Goal: Ask a question

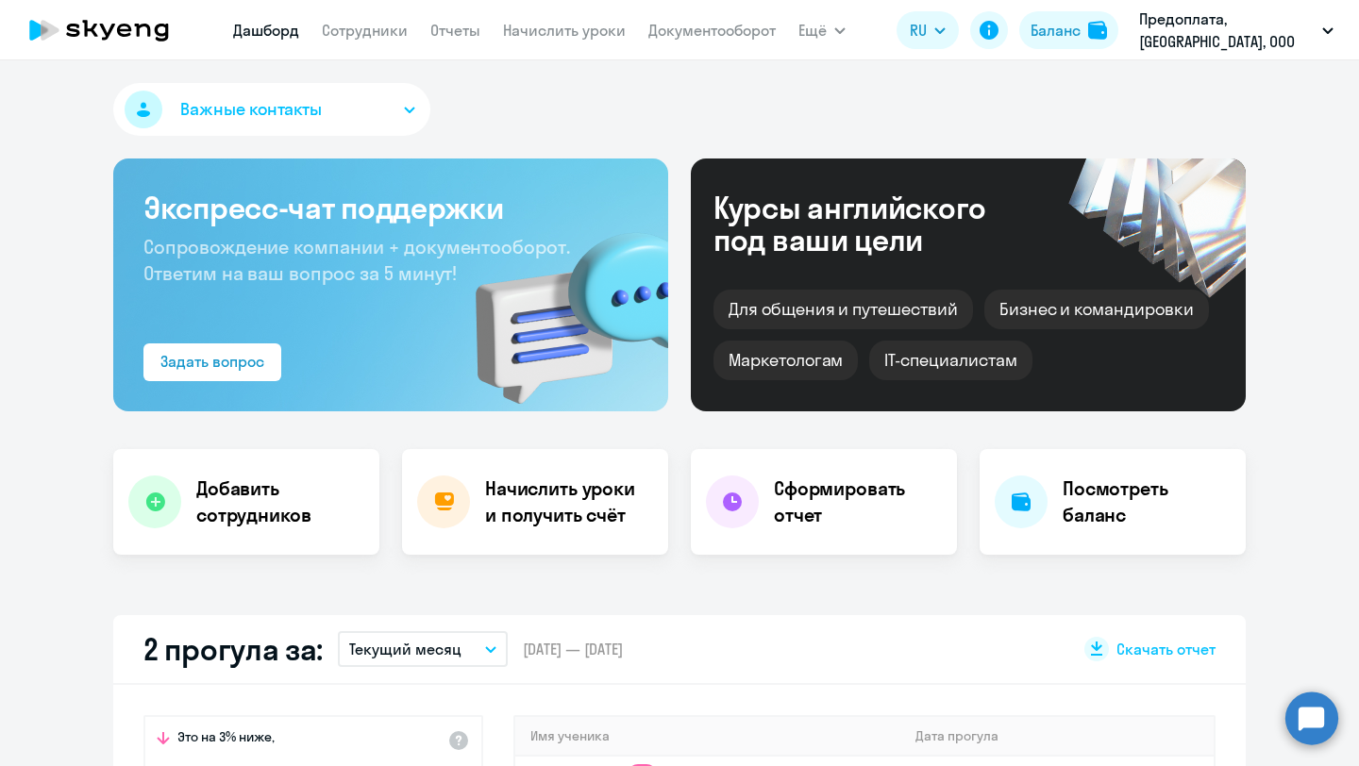
select select "30"
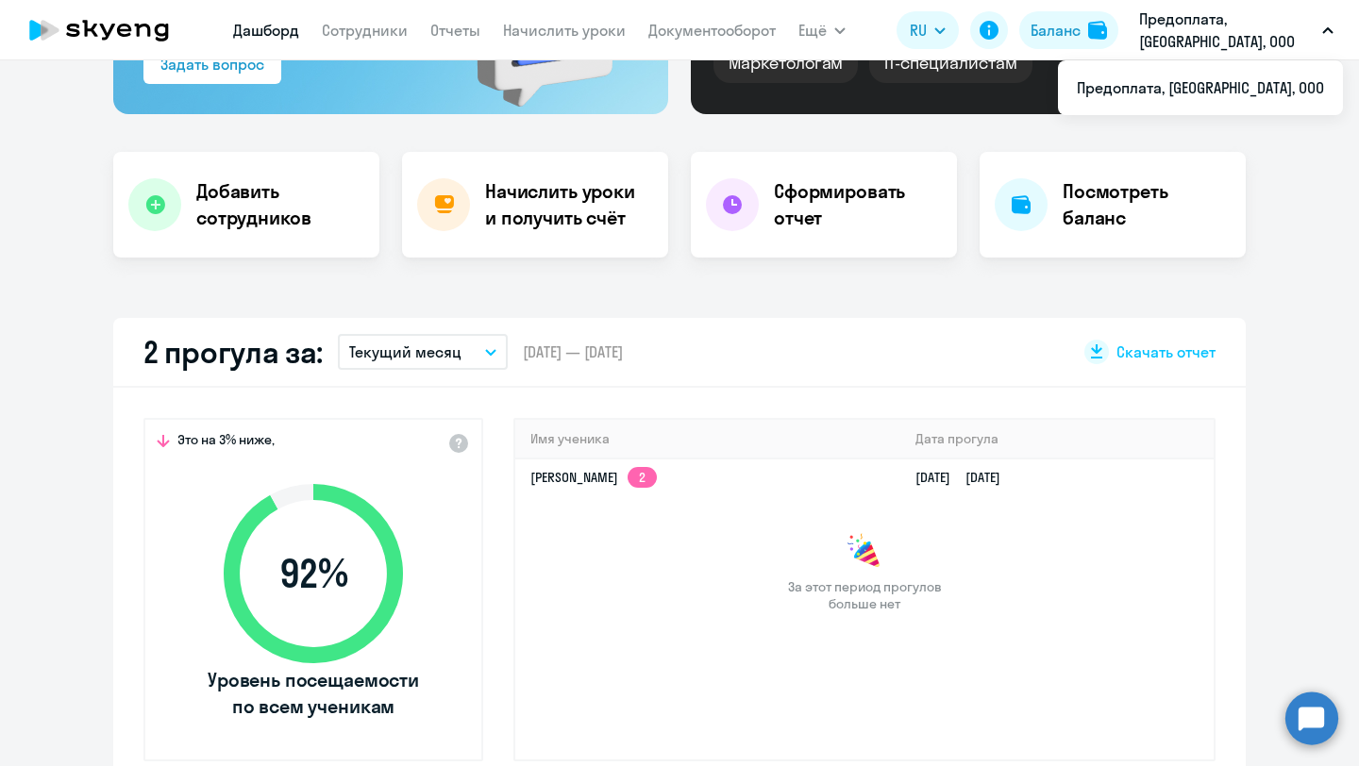
scroll to position [240, 0]
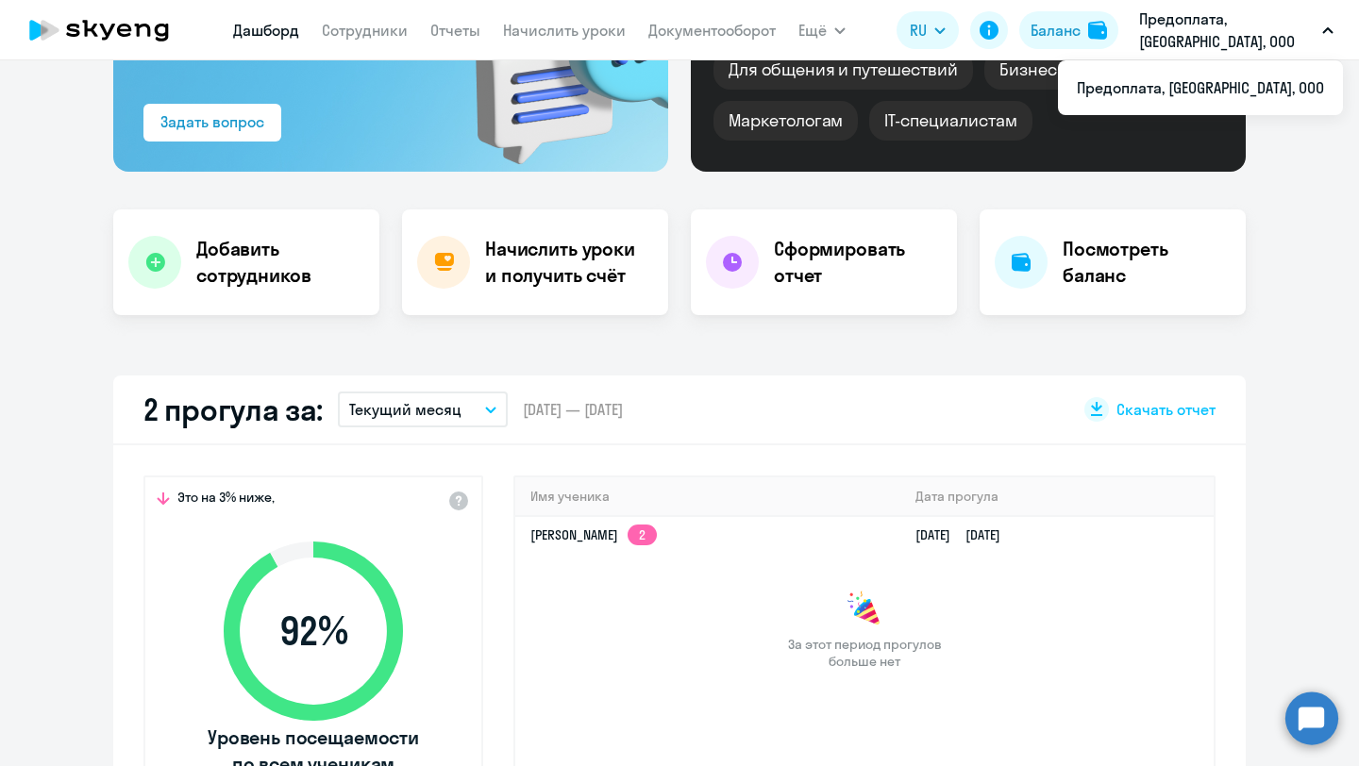
click at [1315, 712] on circle at bounding box center [1311, 718] width 53 height 53
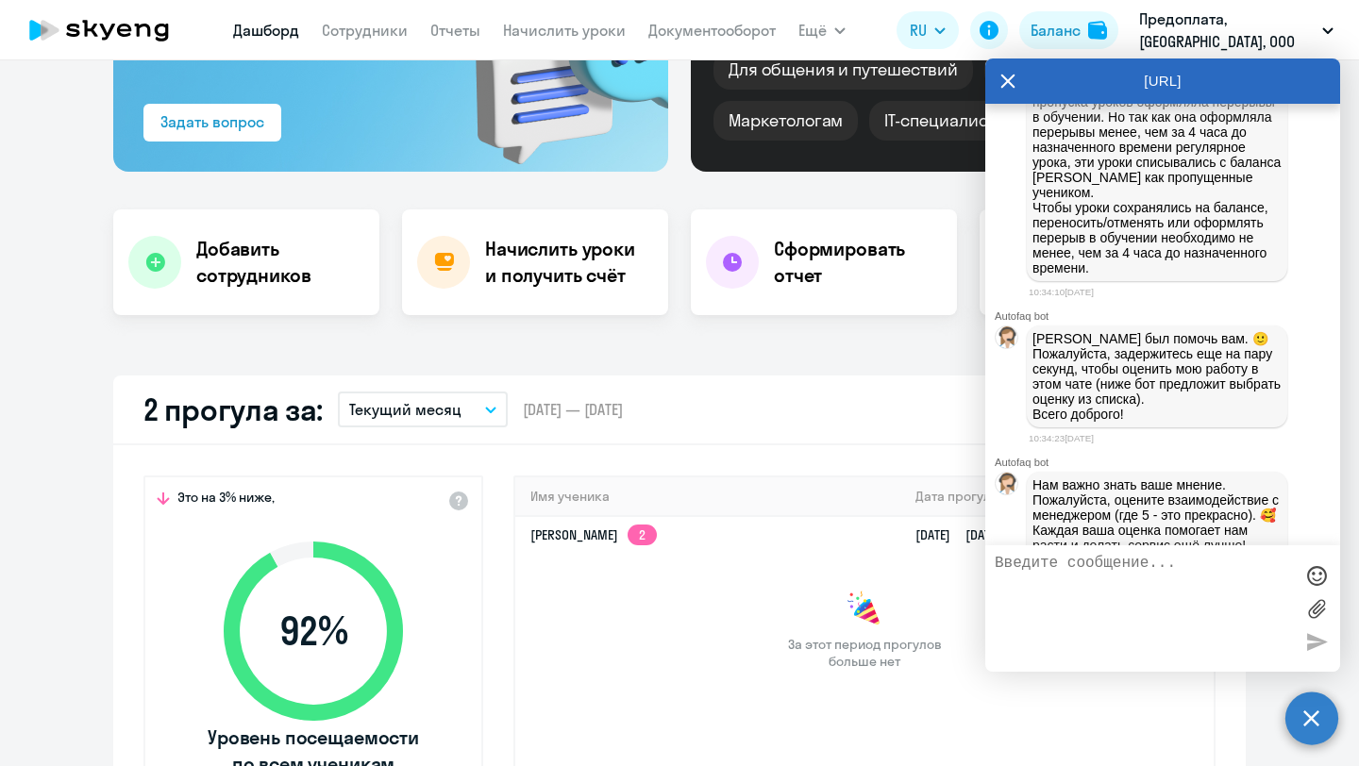
scroll to position [13554, 0]
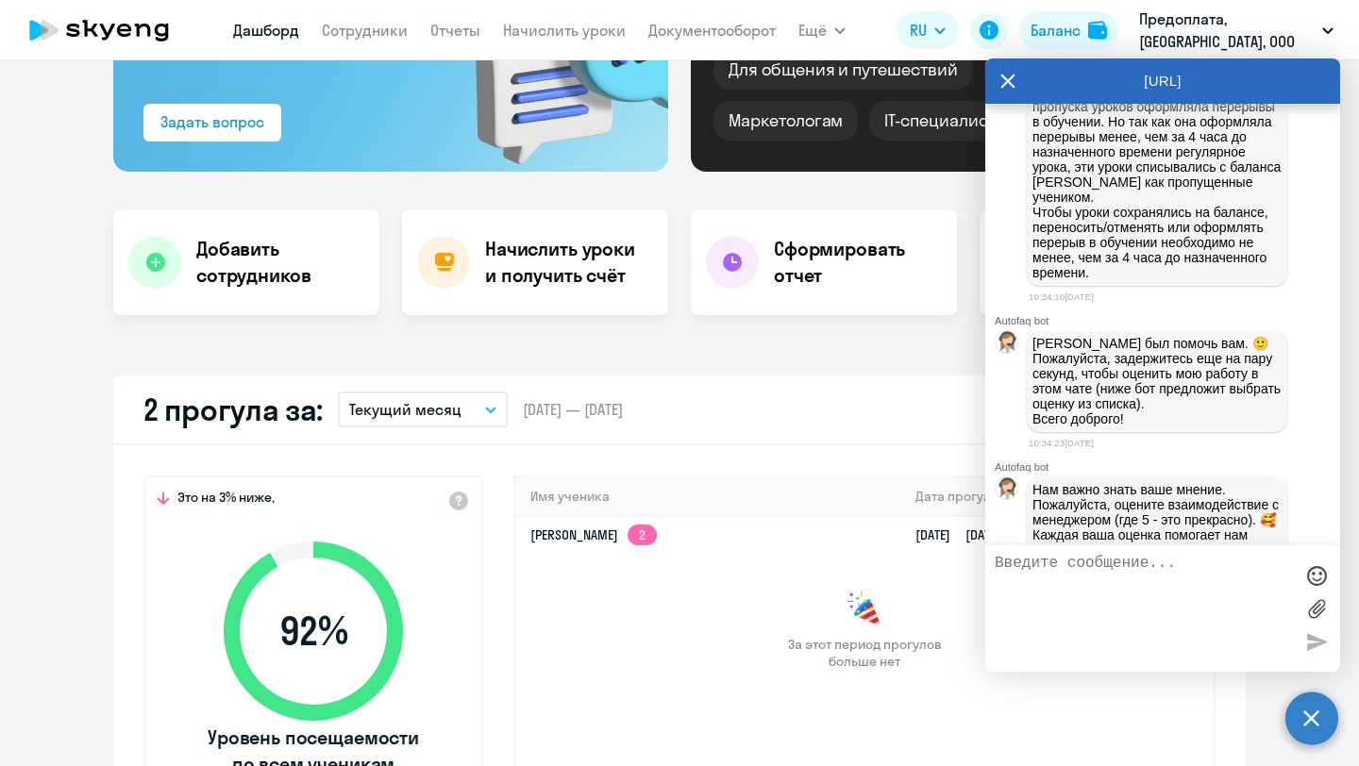
drag, startPoint x: 1043, startPoint y: 275, endPoint x: 1260, endPoint y: 334, distance: 225.0
drag, startPoint x: 1257, startPoint y: 339, endPoint x: 1033, endPoint y: 276, distance: 232.4
copy span "Добрый день! Можно, пожалуйста, отключить начисление уроков Маркитесовой Светла…"
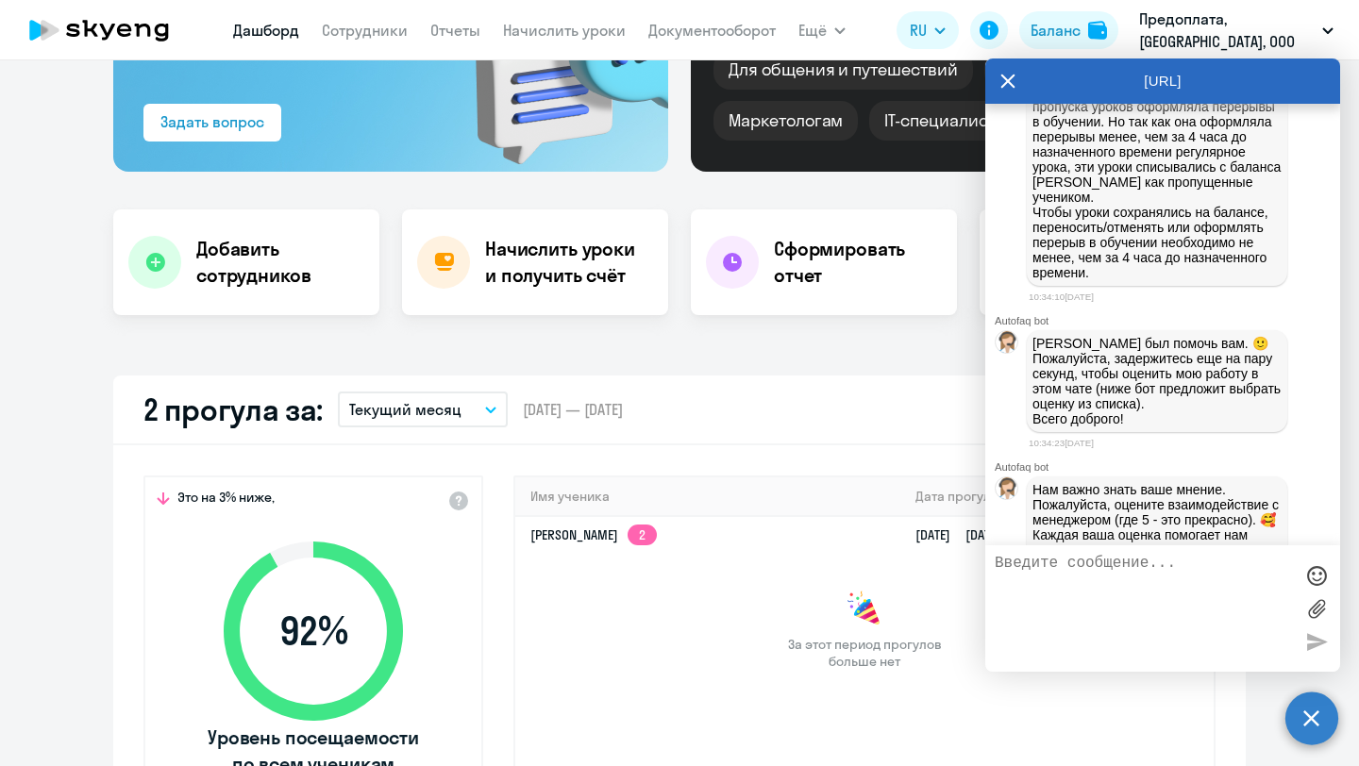
click at [1132, 586] on textarea at bounding box center [1143, 609] width 298 height 108
paste textarea "Добрый день! Можно, пожалуйста, отключить начисление уроков Маркитесовой Светла…"
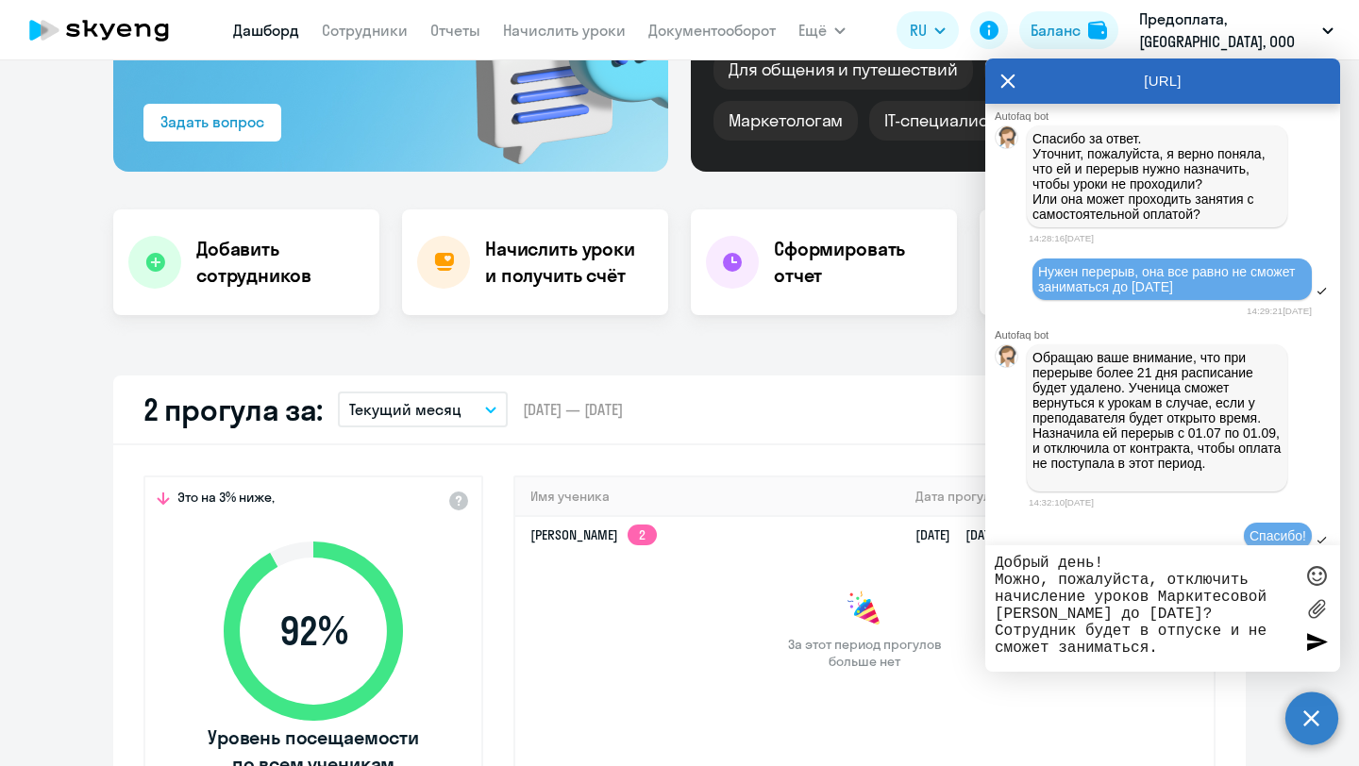
scroll to position [8282, 0]
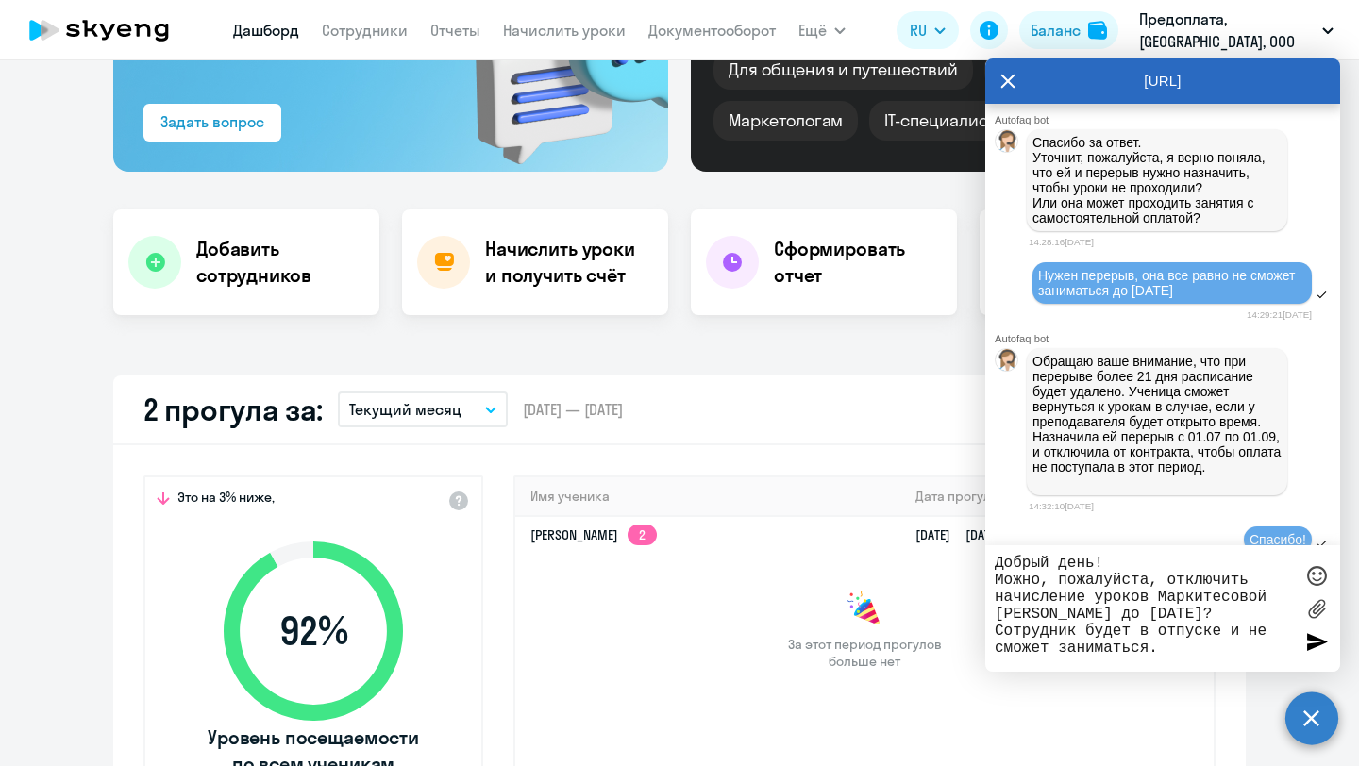
drag, startPoint x: 1178, startPoint y: 365, endPoint x: 1028, endPoint y: 313, distance: 158.7
copy span "Добрый день! Можно приостановить обучение Егоровой Анастасии до 01.09.2025 и не…"
drag, startPoint x: 1165, startPoint y: 655, endPoint x: 980, endPoint y: 560, distance: 207.6
click at [980, 560] on body "Дашборд Сотрудники Отчеты Начислить уроки Документооборот Ещё Дашборд Сотрудник…" at bounding box center [679, 383] width 1359 height 766
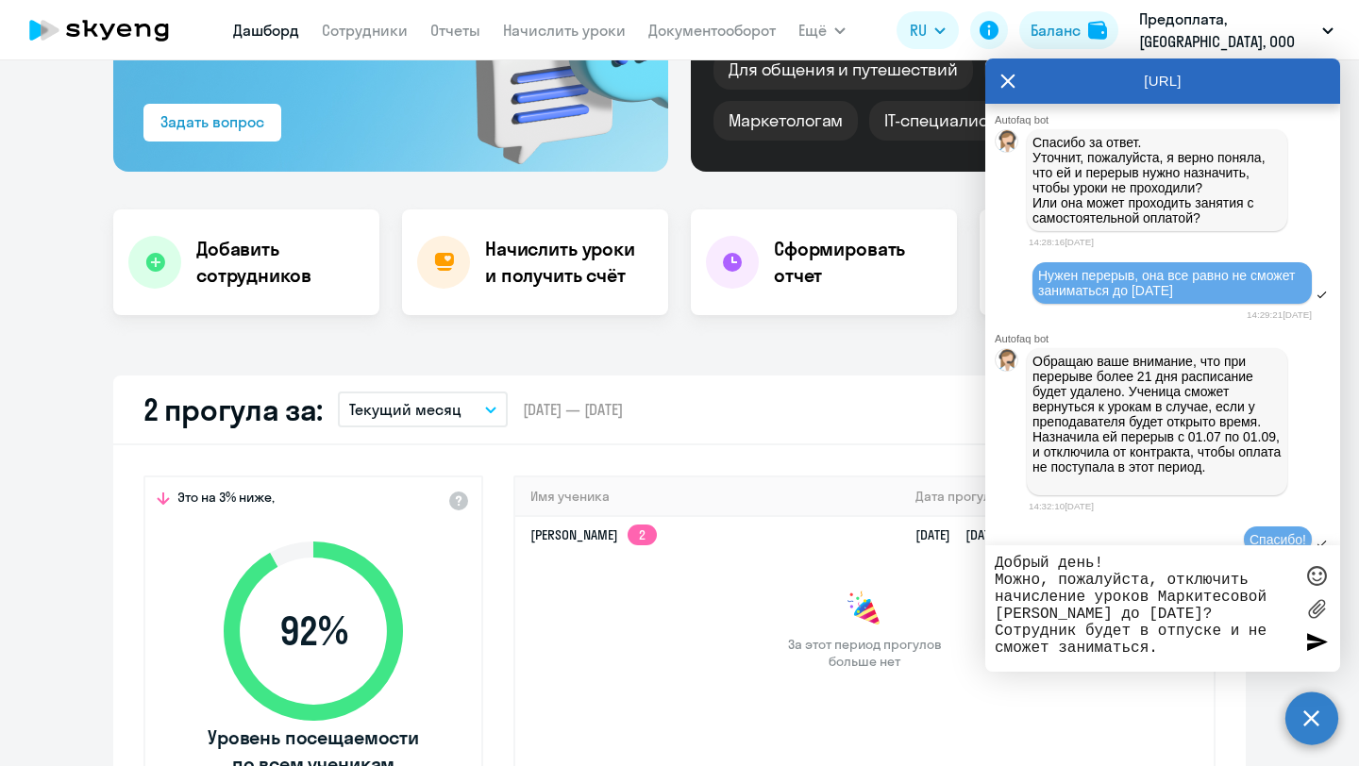
paste textarea "приостановить обучение Егоровой Анастасии до 01.09.2025 и не начислять ей занят…"
click at [1040, 584] on textarea "Добрый день! Можно приостановить обучение Егоровой Анастасии до 01.09.2025 и не…" at bounding box center [1143, 609] width 298 height 108
click at [1105, 580] on textarea "Добрый день! Можно, пожадуйста, отключить от обучения приостановить обучение Ег…" at bounding box center [1143, 609] width 298 height 108
drag, startPoint x: 1089, startPoint y: 601, endPoint x: 1062, endPoint y: 652, distance: 57.4
click at [1062, 652] on textarea "Добрый день! Можно, пожалуйста, отключить от обучения приостановить обучение Ег…" at bounding box center [1143, 609] width 298 height 108
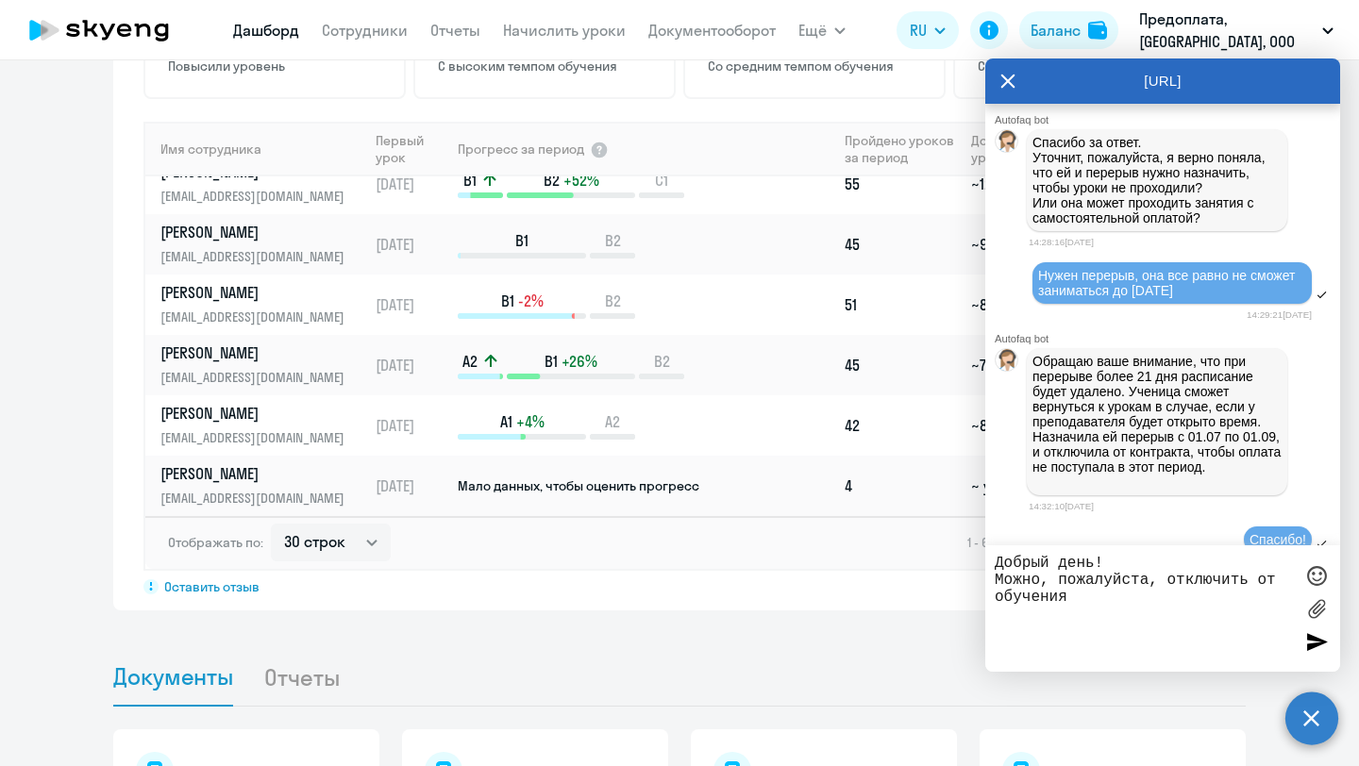
scroll to position [1301, 0]
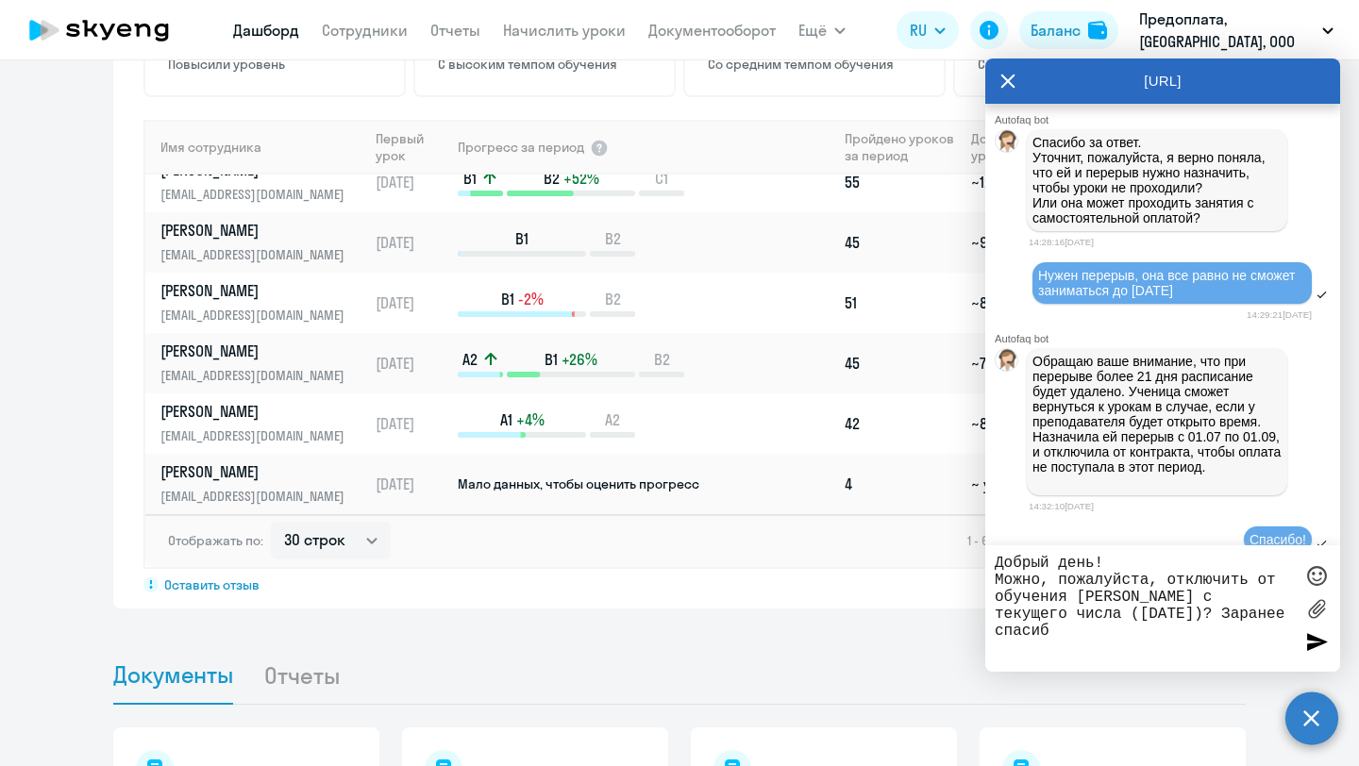
type textarea "Добрый день! Можно, пожалуйста, отключить от обучения Клюшкова Максима с текуще…"
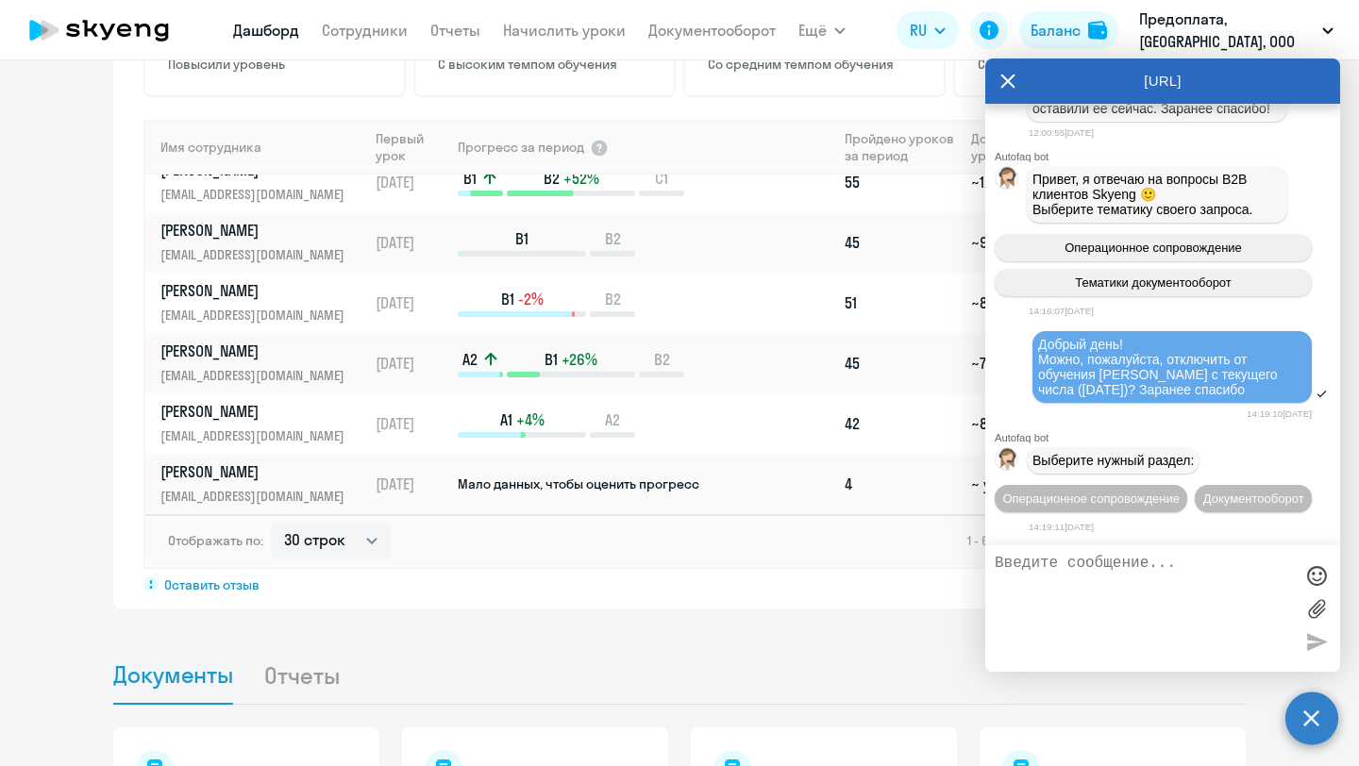
scroll to position [21819, 0]
click at [1179, 492] on span "Операционное сопровождение" at bounding box center [1090, 499] width 177 height 14
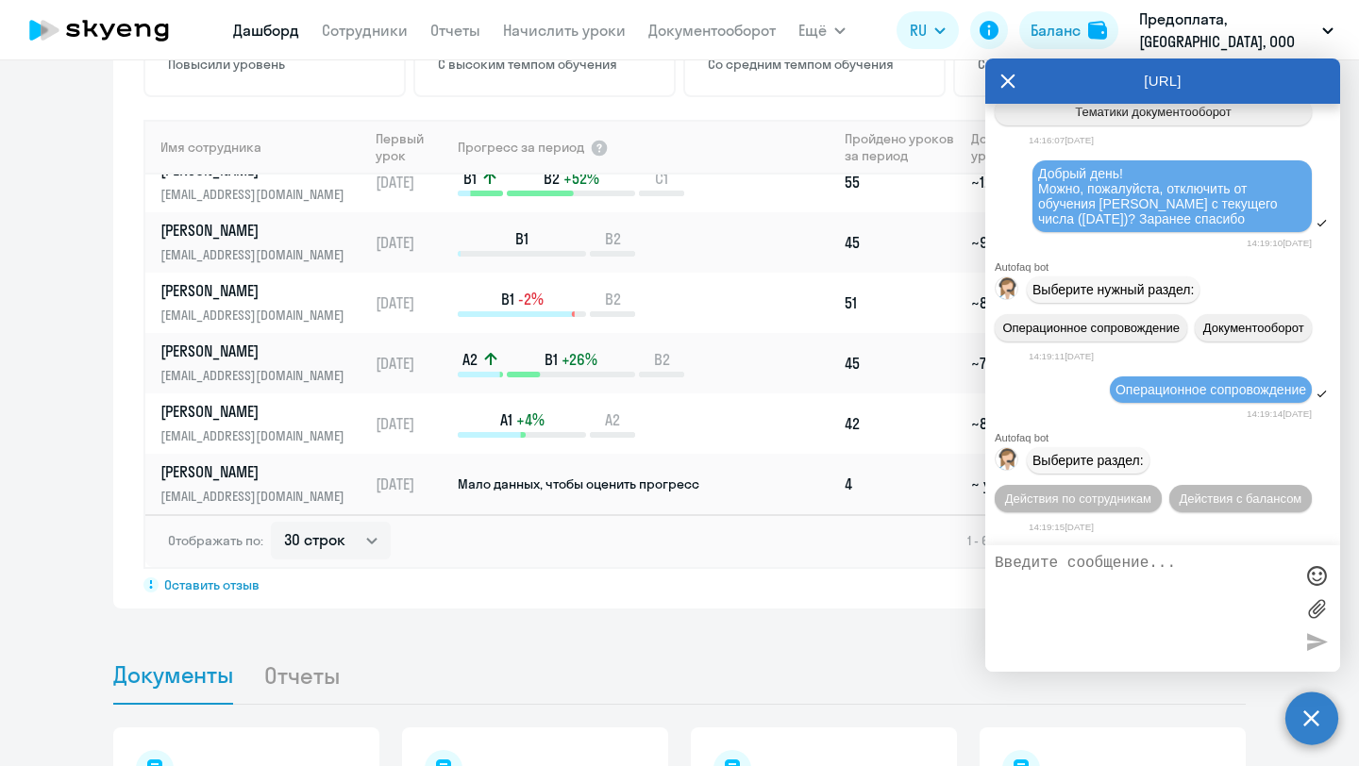
scroll to position [21997, 0]
click at [1111, 497] on span "Действия по сотрудникам" at bounding box center [1078, 499] width 146 height 14
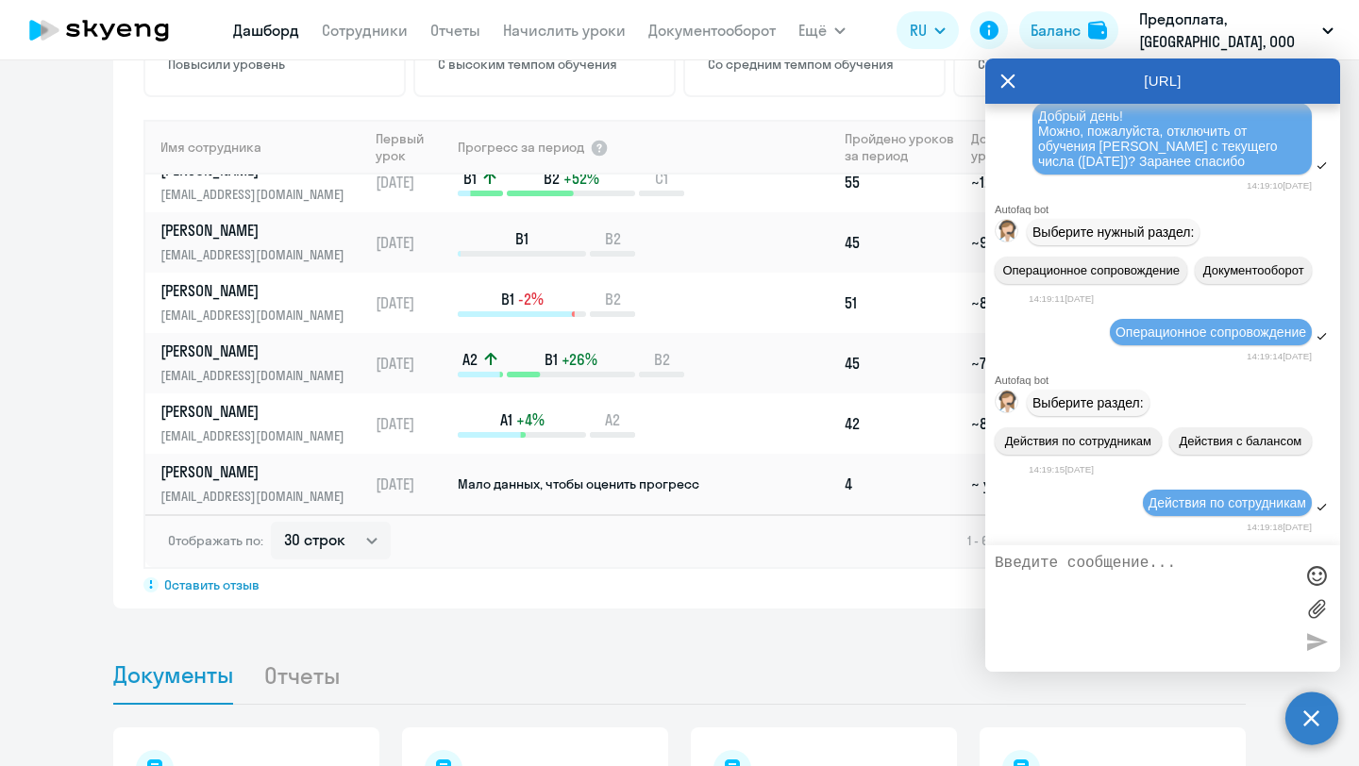
scroll to position [22247, 0]
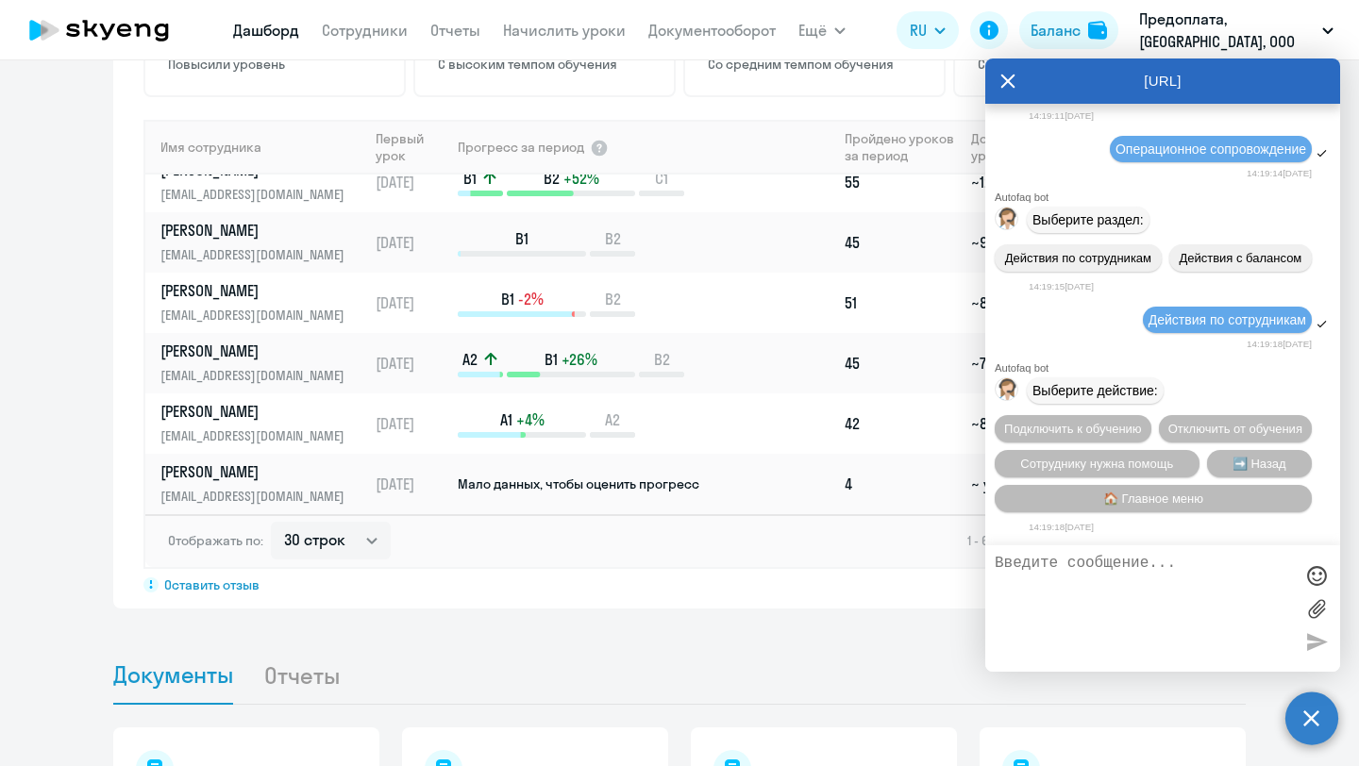
click at [1241, 408] on div "Подключить к обучению Отключить от обучения Сотруднику нужна помощь ➡️ Назад 🏠 …" at bounding box center [1162, 464] width 355 height 112
click at [1225, 422] on span "Отключить от обучения" at bounding box center [1235, 429] width 134 height 14
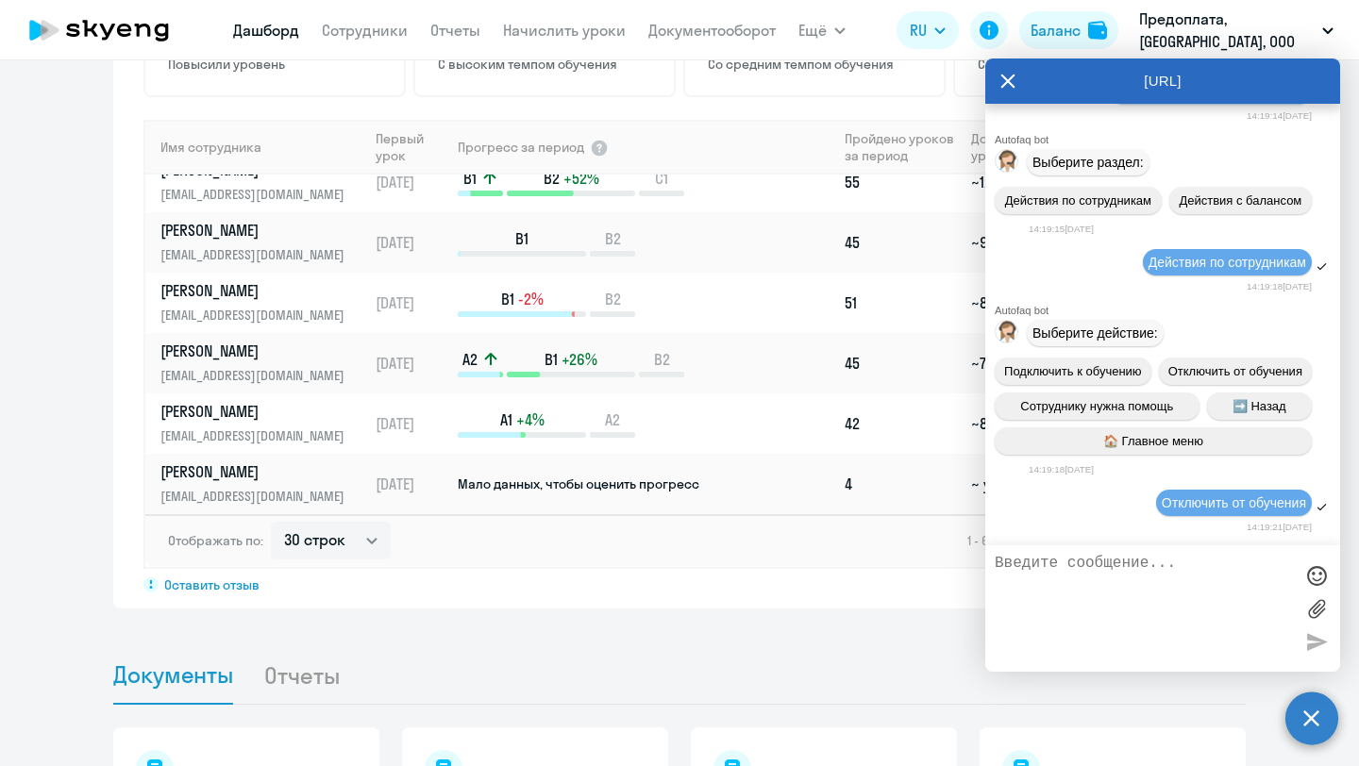
scroll to position [22498, 0]
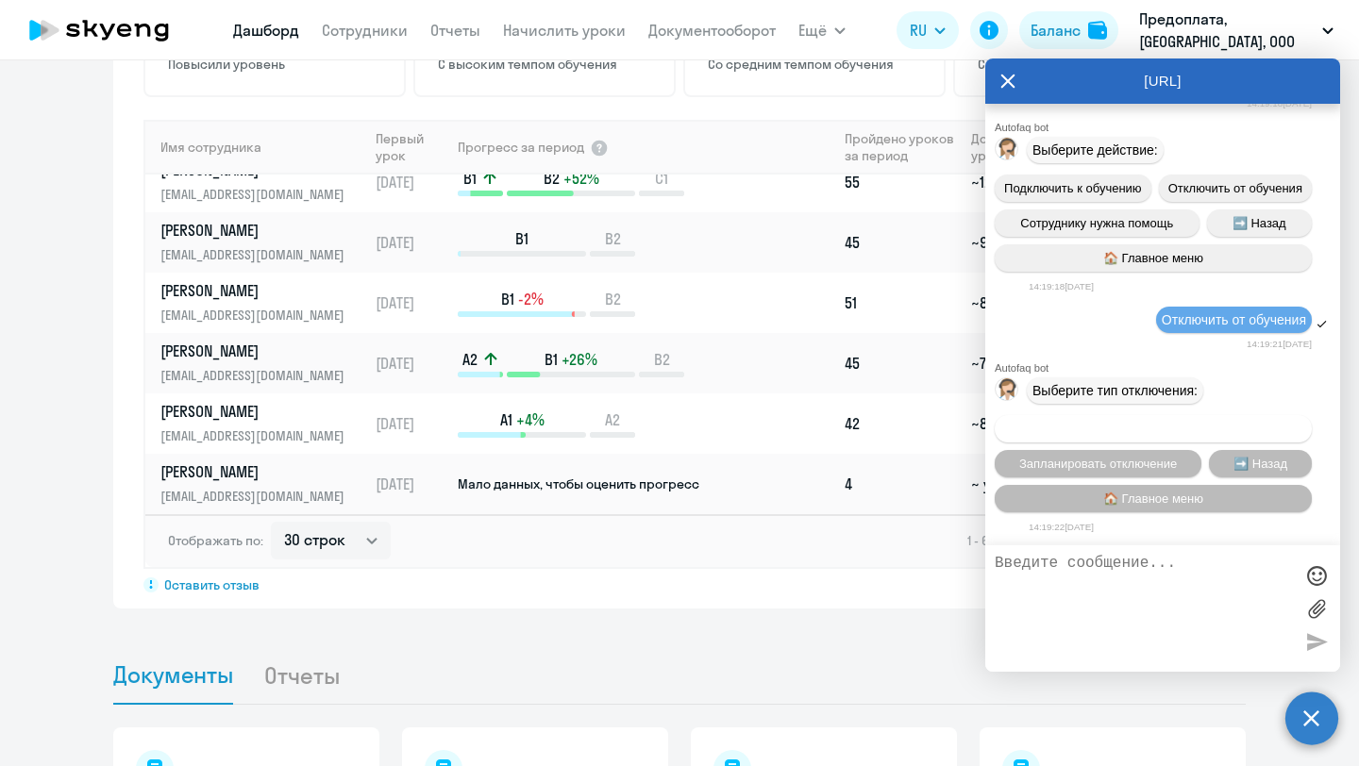
click at [1170, 426] on span "Автоматическое отключение" at bounding box center [1152, 429] width 163 height 14
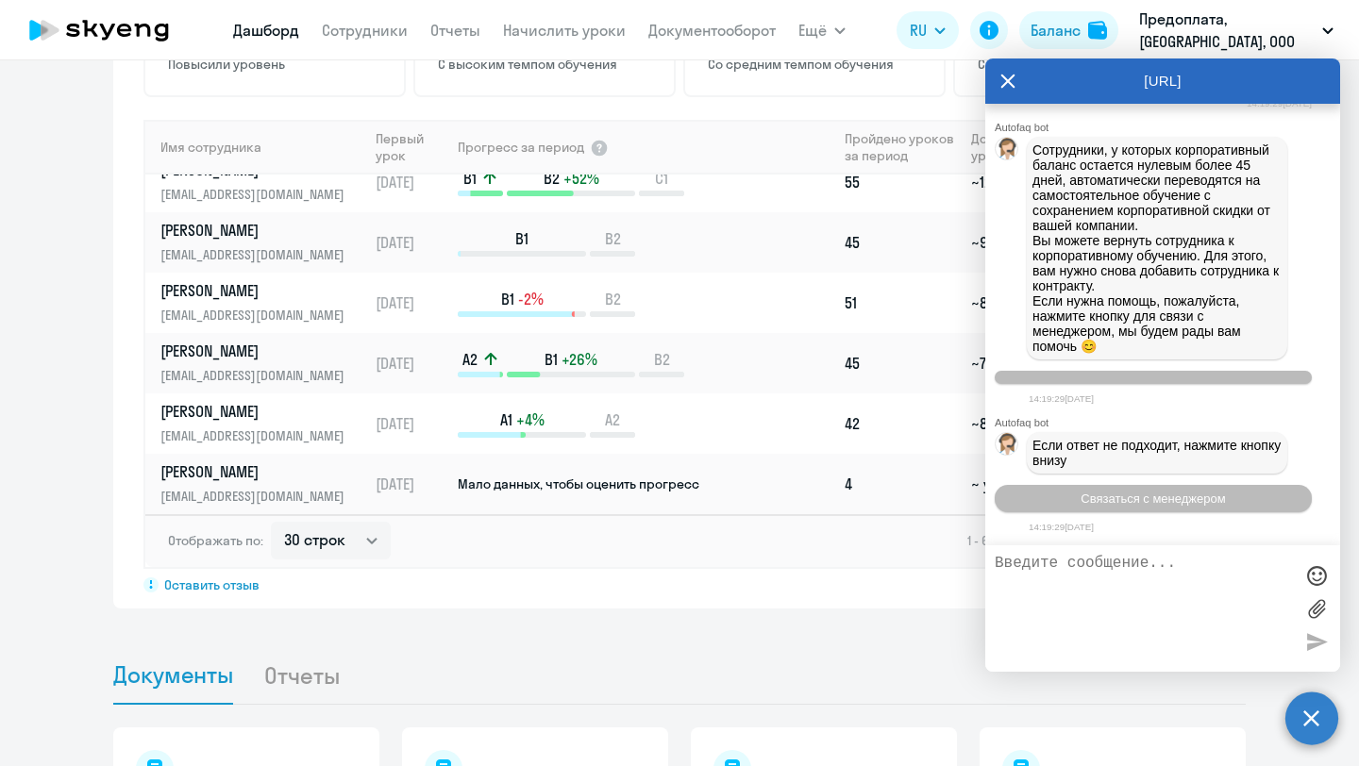
scroll to position [23003, 0]
click at [1159, 510] on button "Связаться с менеджером" at bounding box center [1152, 498] width 317 height 27
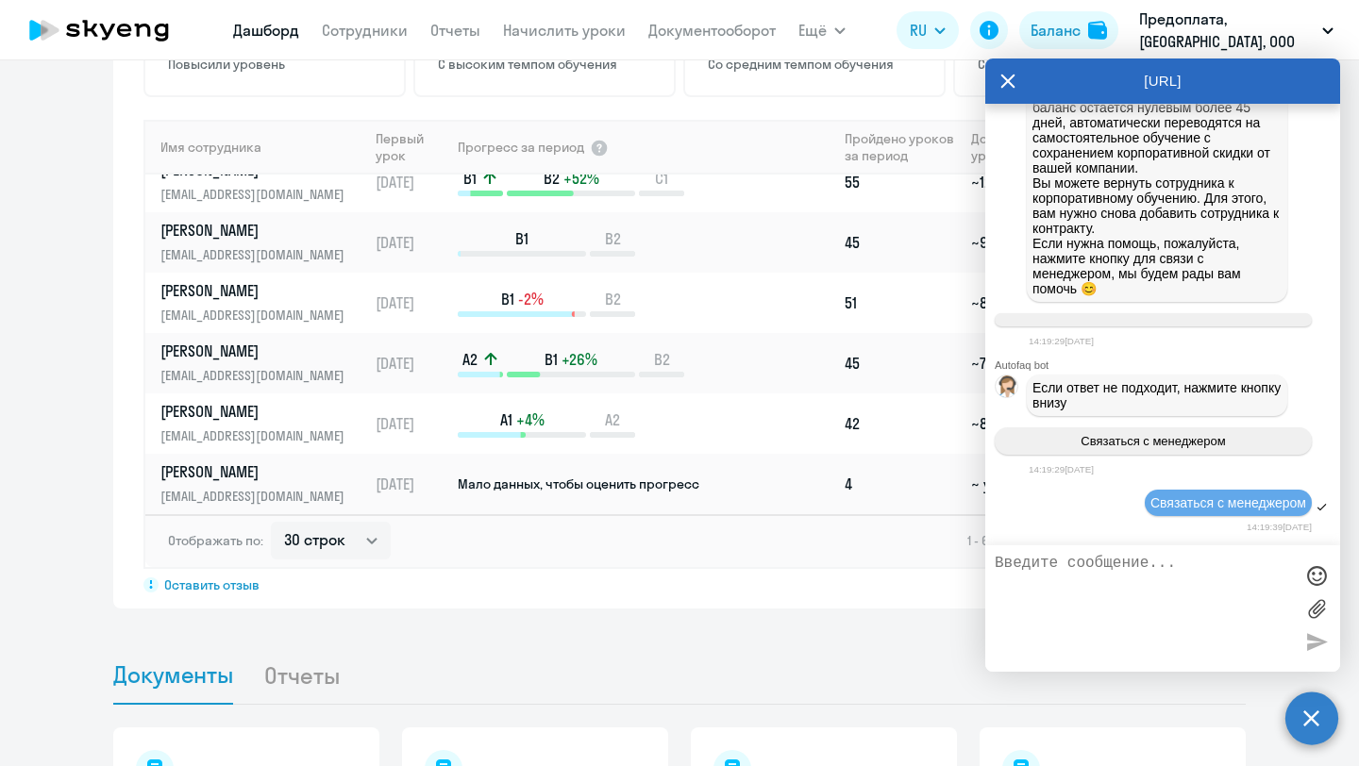
scroll to position [21830, 0]
drag, startPoint x: 1042, startPoint y: 291, endPoint x: 1259, endPoint y: 338, distance: 222.1
copy span "Добрый день! Можно, пожалуйста, отключить от обучения Клюшкова Максима с текуще…"
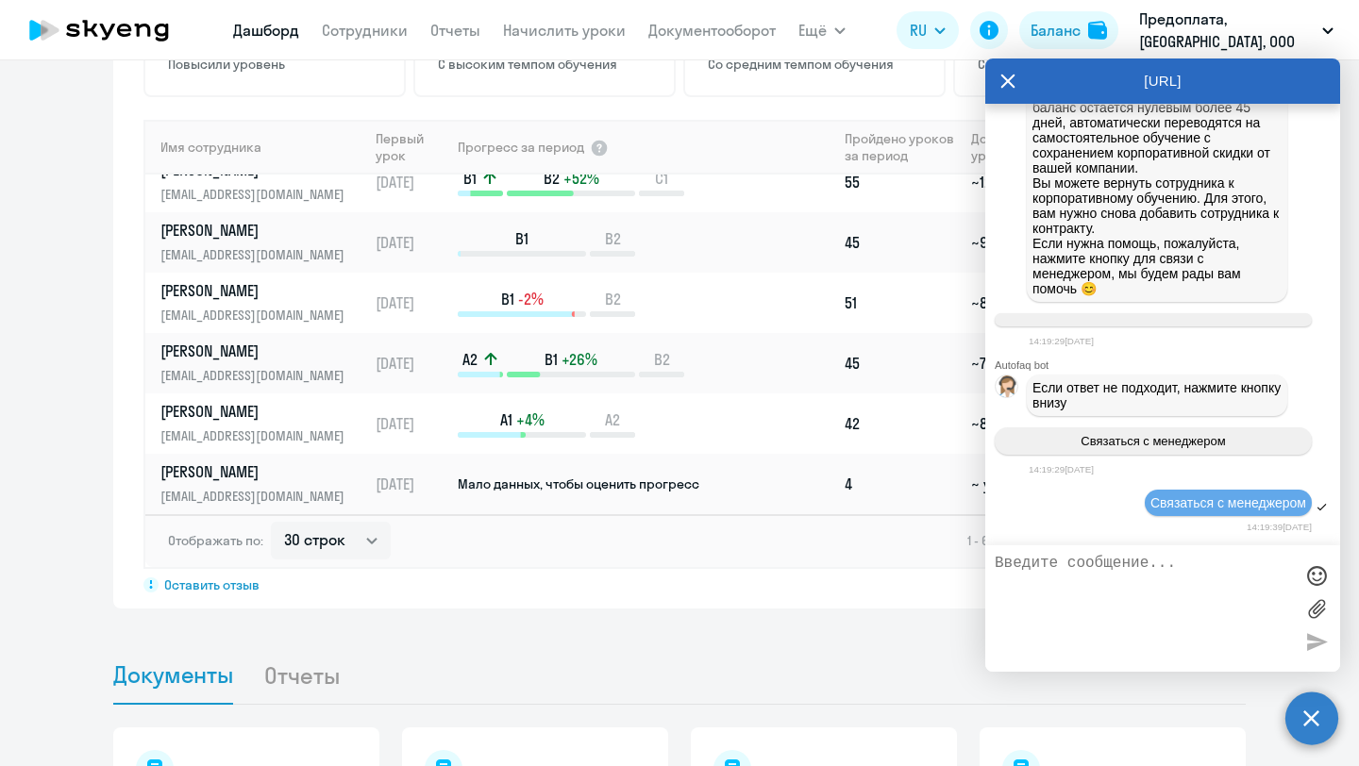
click at [1158, 615] on textarea at bounding box center [1143, 609] width 298 height 108
paste textarea "Добрый день! Можно, пожалуйста, отключить от обучения Клюшкова Максима с текуще…"
type textarea "Добрый день! Можно, пожалуйста, отключить от обучения Клюшкова Максима с текуще…"
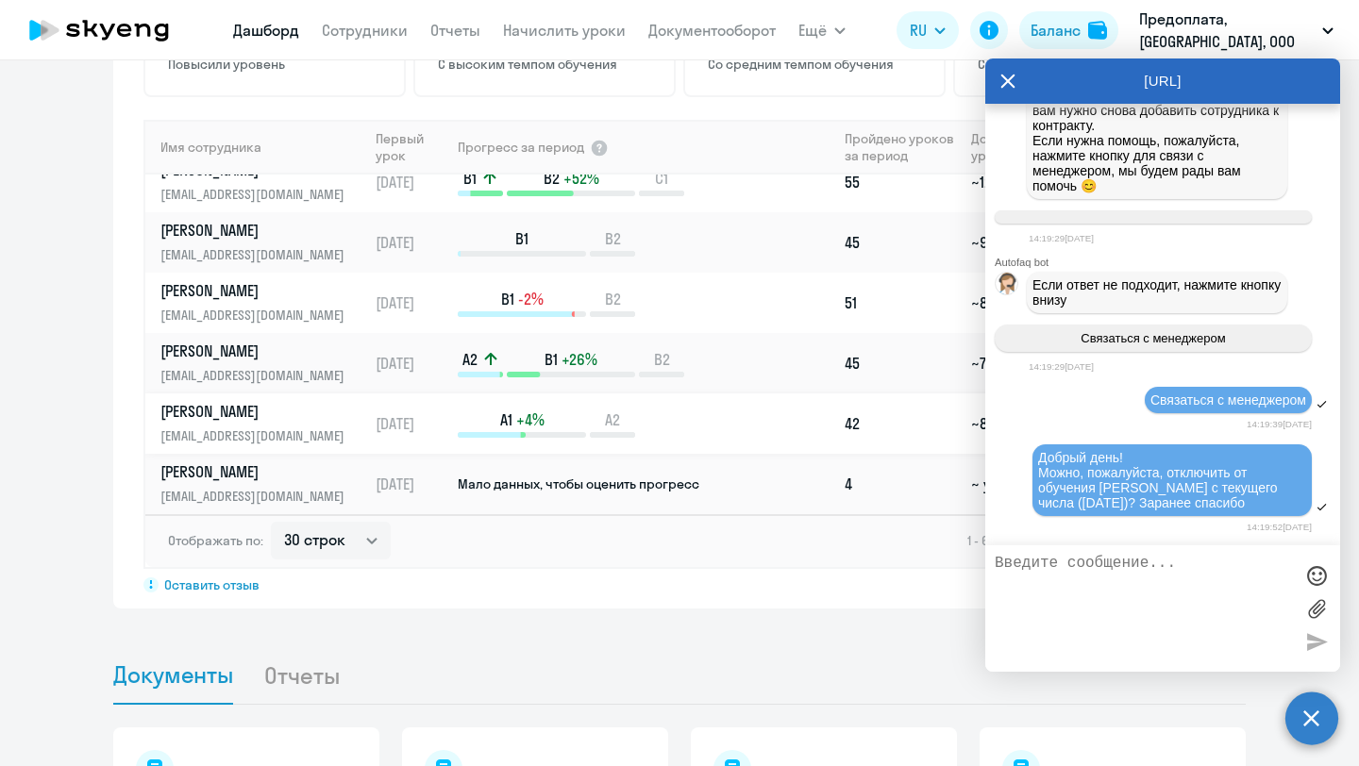
scroll to position [0, 0]
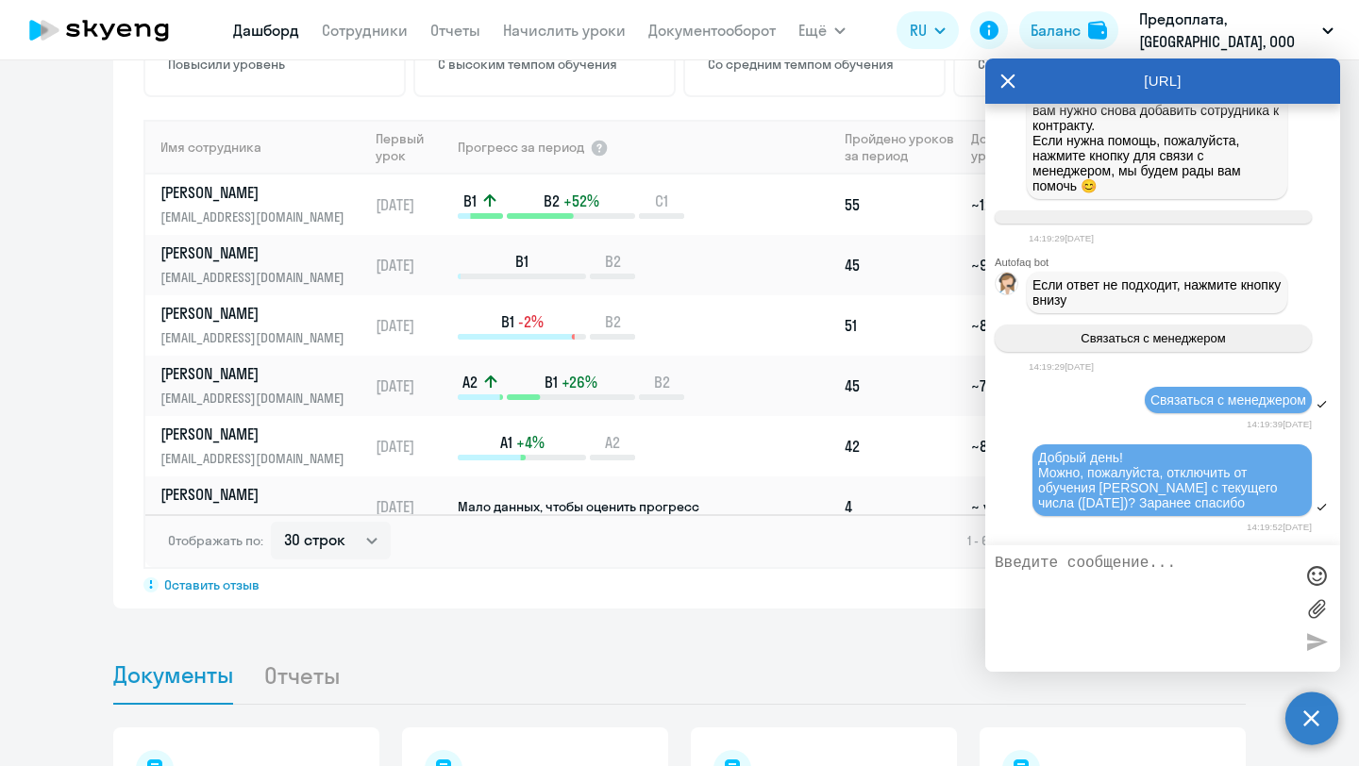
click at [559, 642] on div "Важные контакты Экспресс-чат поддержки Сопровождение компании + документооборот…" at bounding box center [679, 413] width 1359 height 706
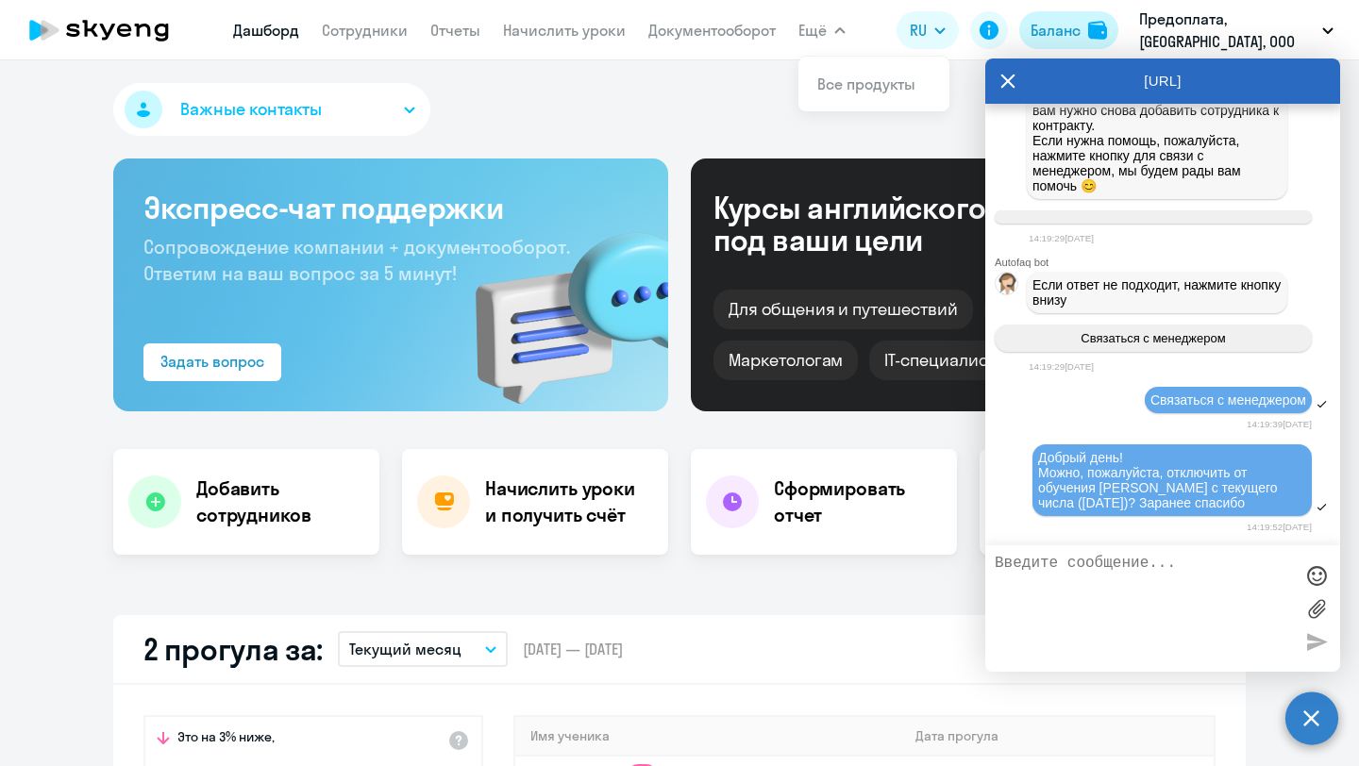
click at [1068, 26] on div "Баланс" at bounding box center [1055, 30] width 50 height 23
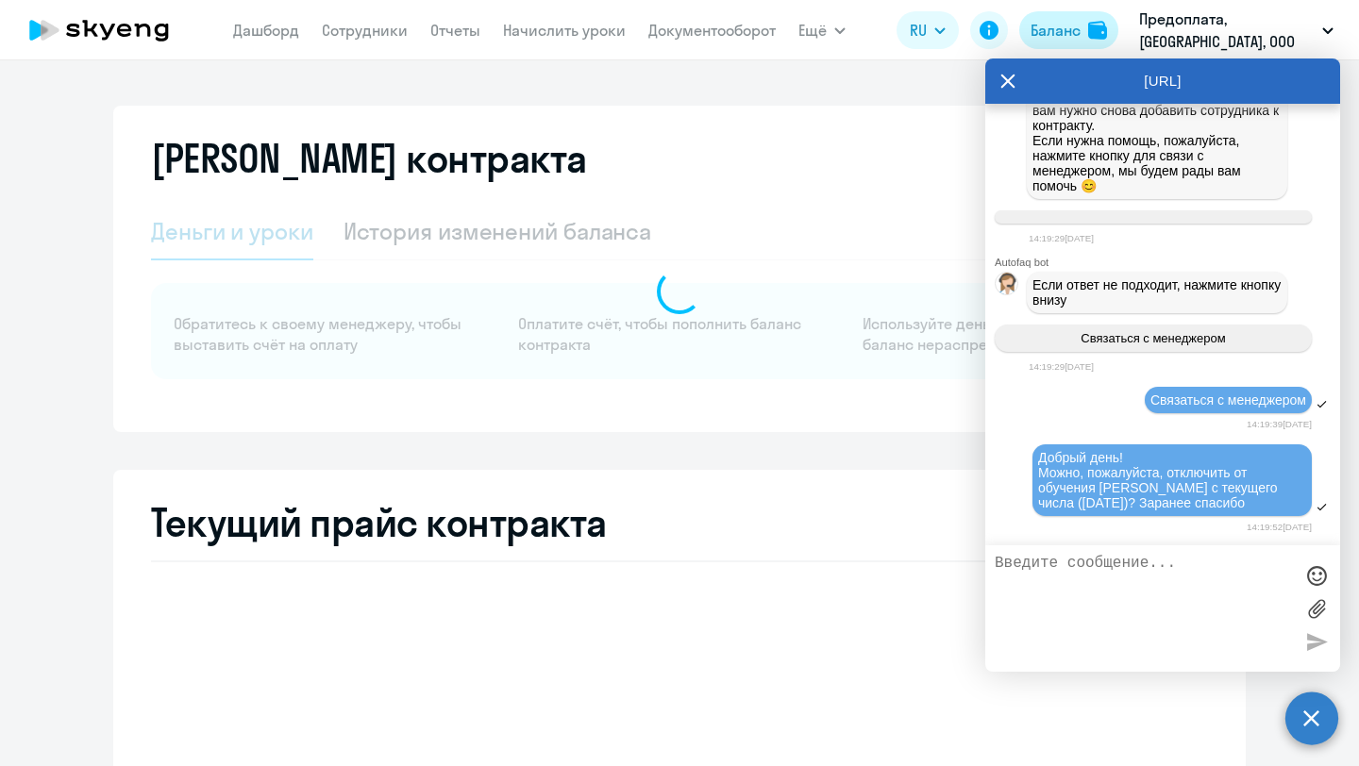
select select "english_adult_not_native_speaker_premium"
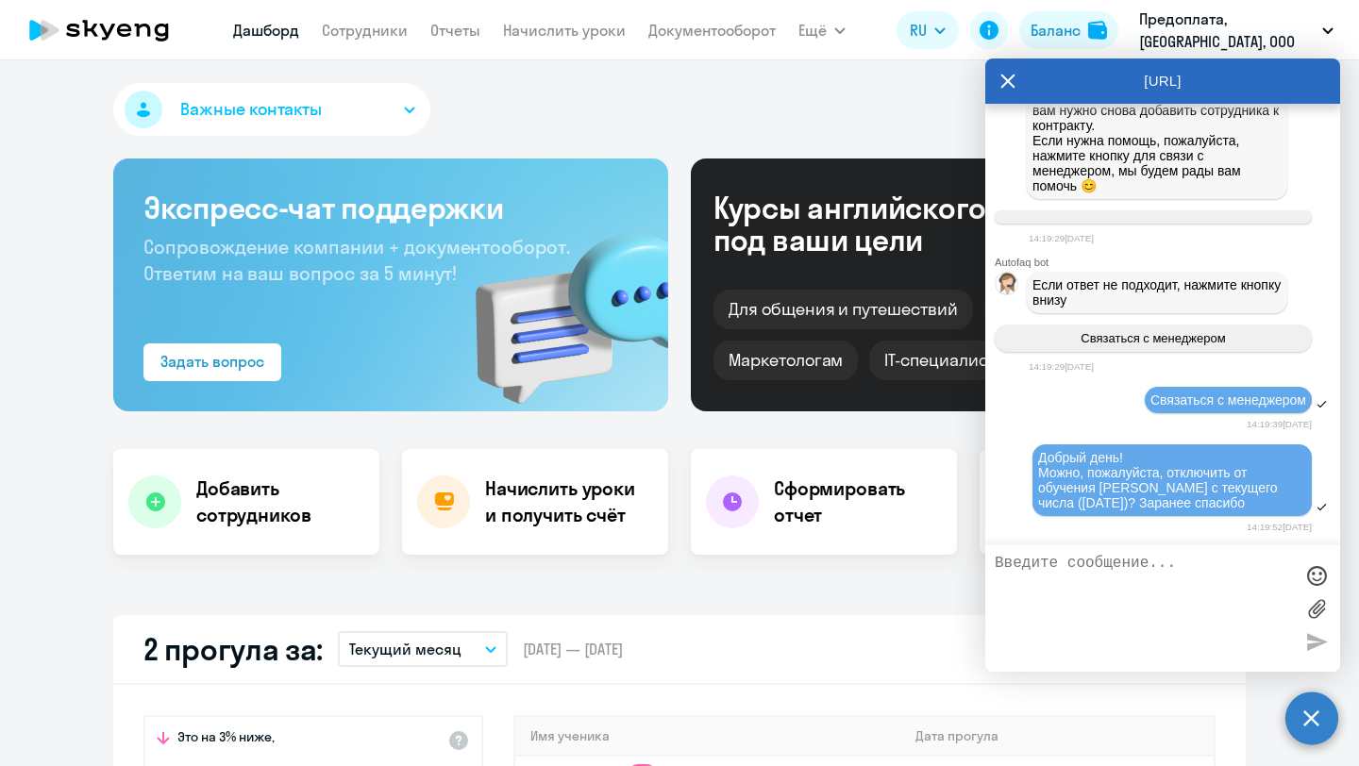
select select "30"
click at [1012, 80] on icon at bounding box center [1007, 80] width 15 height 45
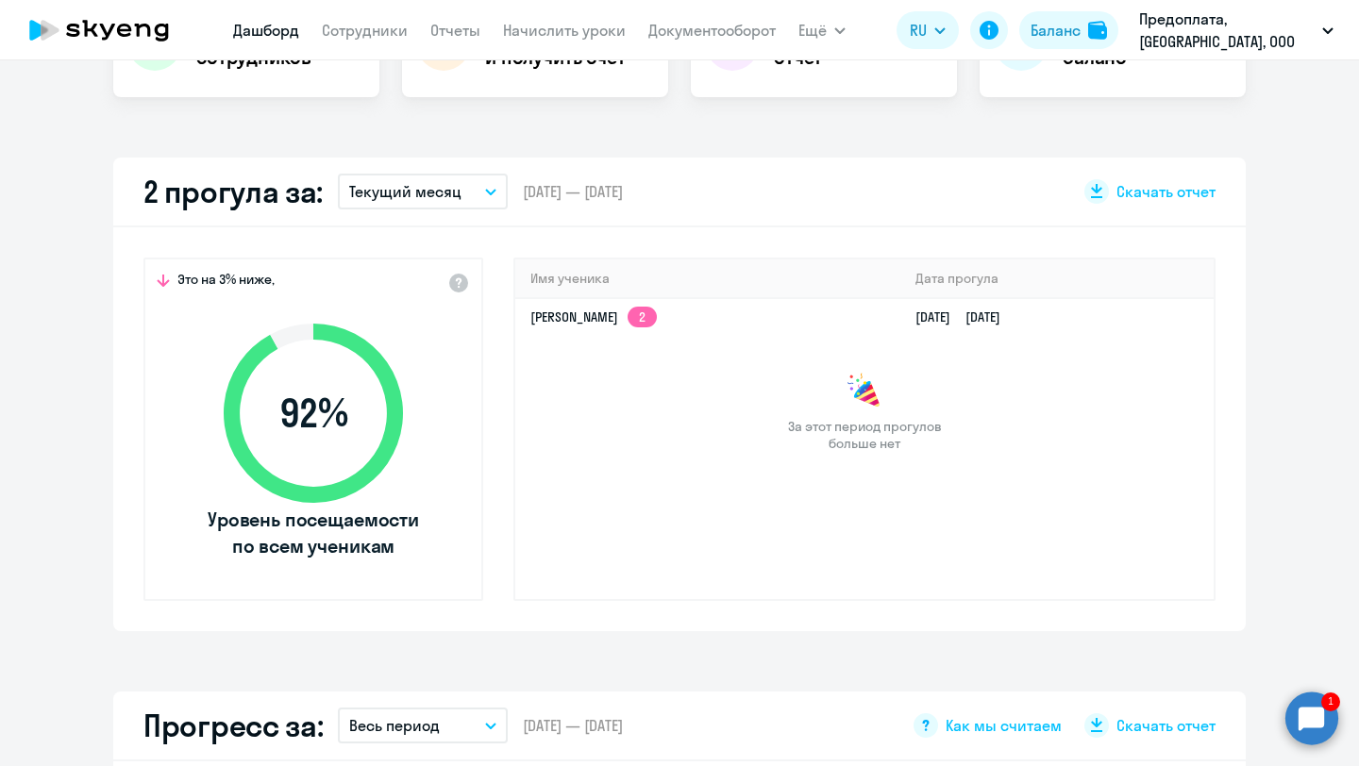
scroll to position [459, 0]
click at [1313, 719] on circle at bounding box center [1311, 718] width 53 height 53
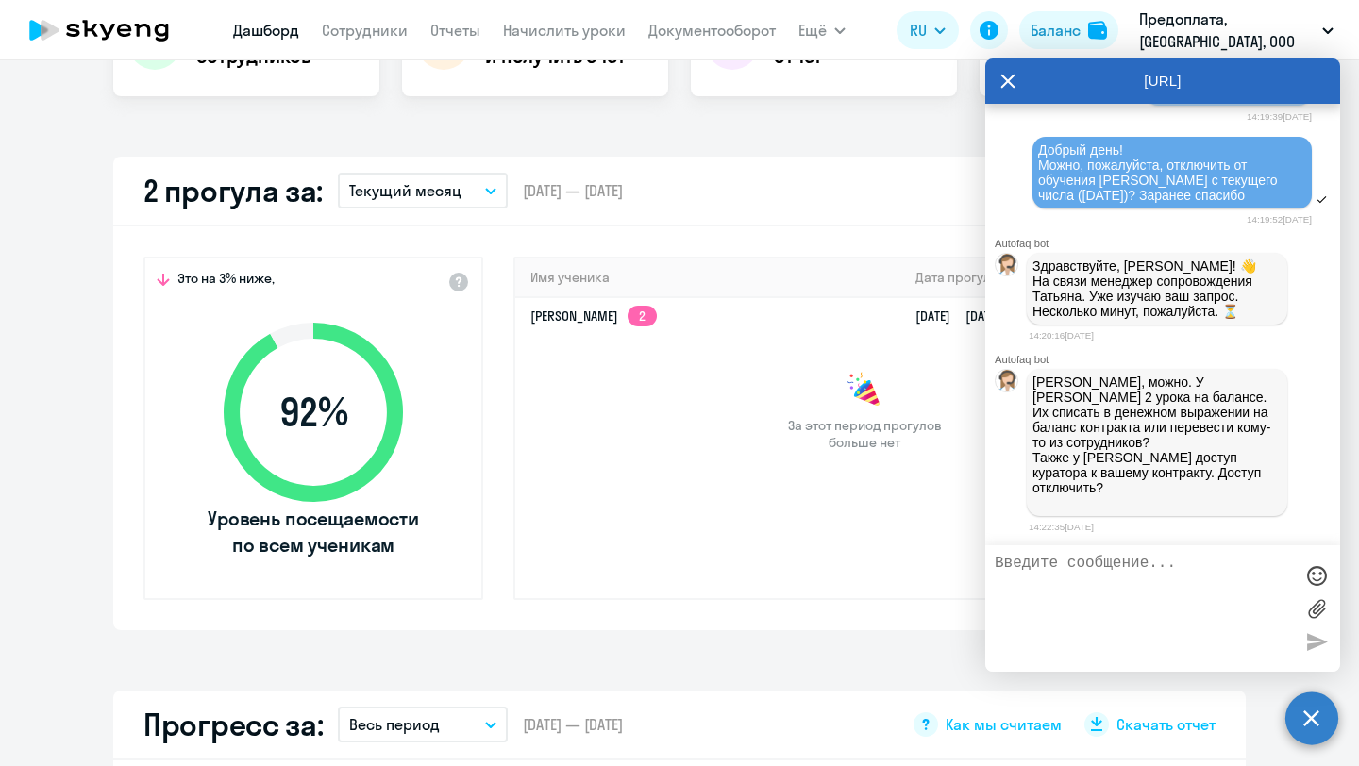
scroll to position [23481, 0]
click at [1161, 570] on textarea "Да, можно списать в денежном выражении на баланс контракта." at bounding box center [1143, 609] width 298 height 108
click at [1193, 599] on textarea "Да, можно списать оставшиеся уроки в денежном выражении на баланс контракта." at bounding box center [1143, 609] width 298 height 108
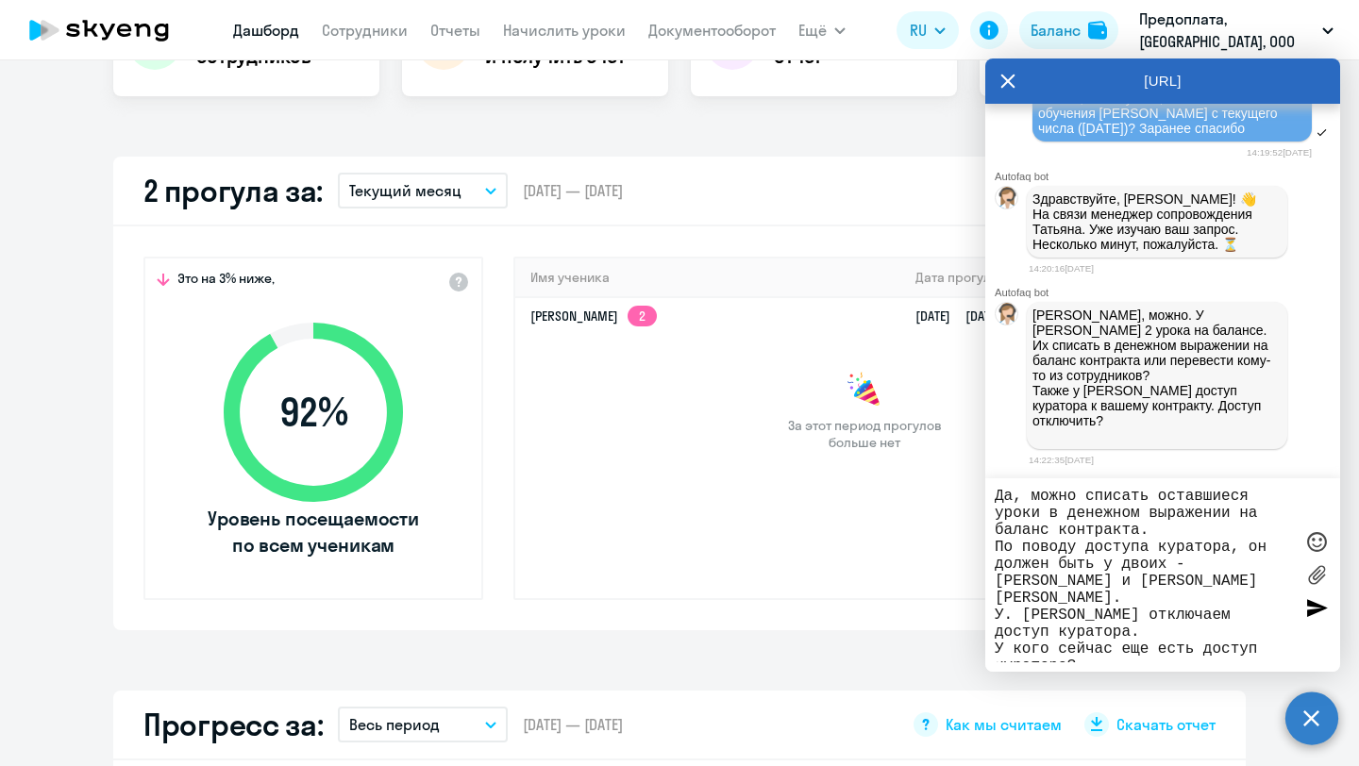
type textarea "Да, можно списать оставшиеся уроки в денежном выражении на баланс контракта. По…"
click at [1312, 612] on div at bounding box center [1316, 608] width 28 height 28
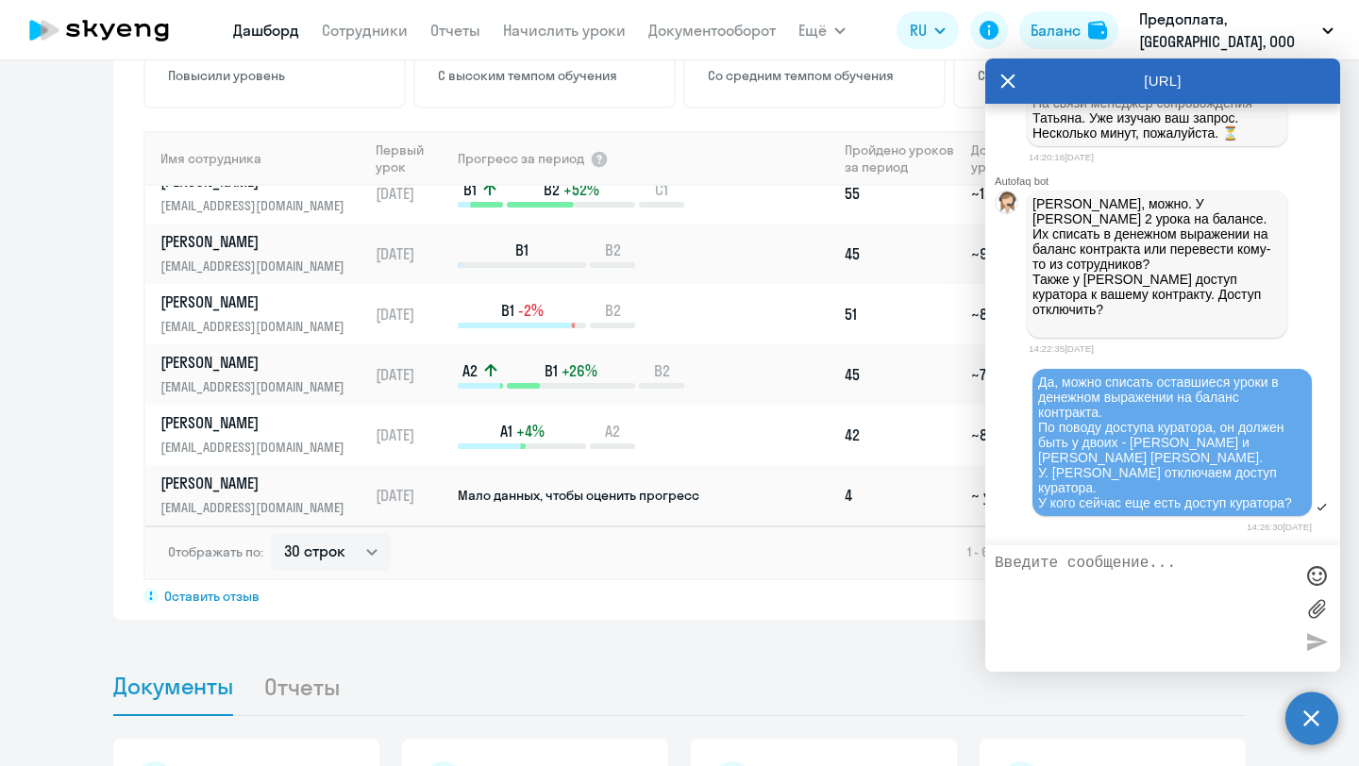
scroll to position [0, 0]
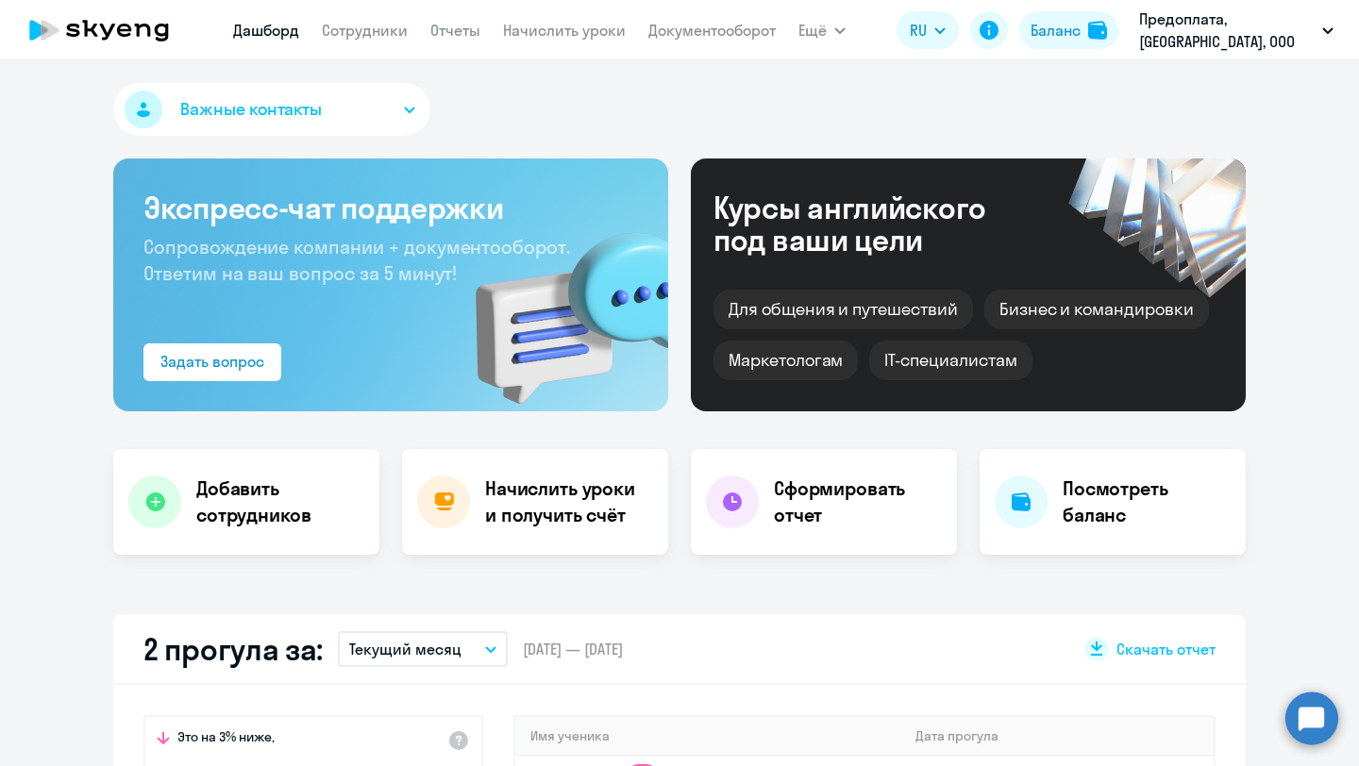
select select "30"
click at [1305, 718] on circle at bounding box center [1311, 718] width 53 height 53
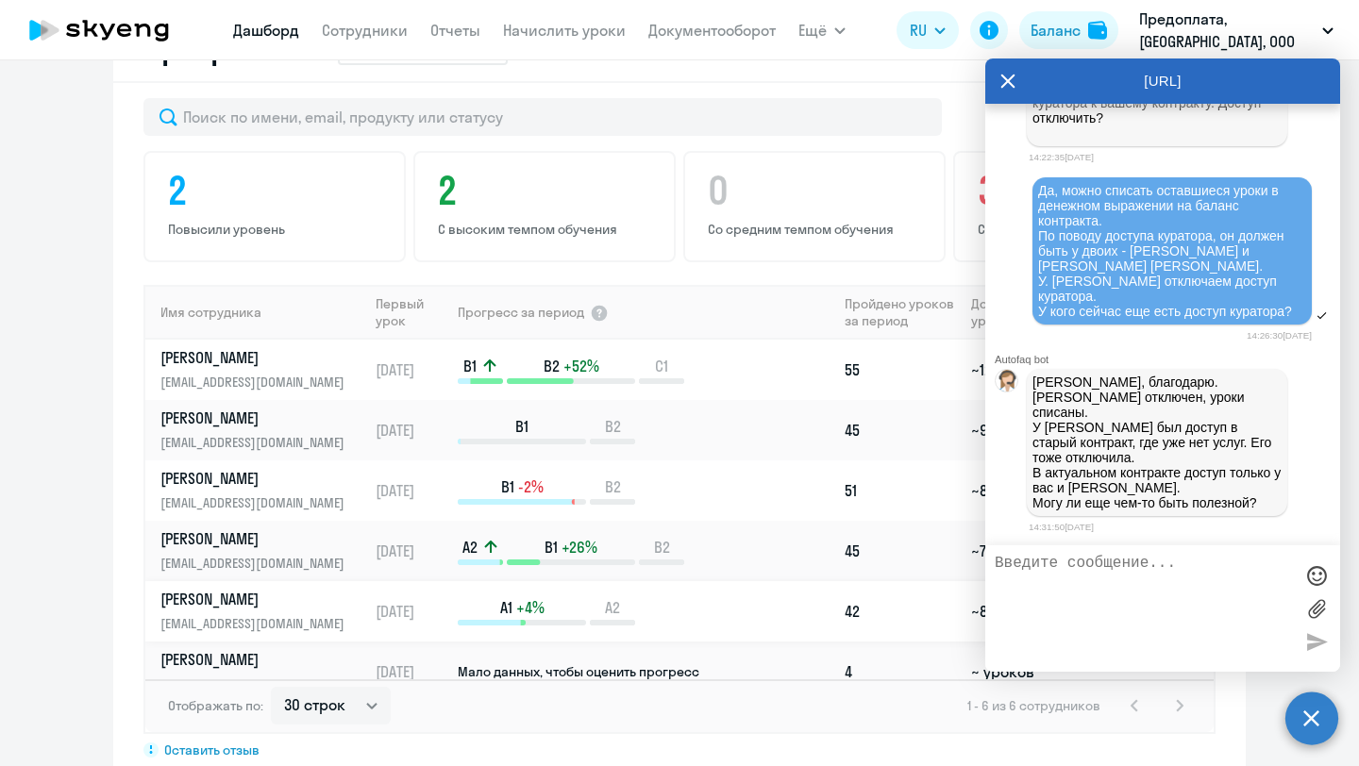
scroll to position [23840, 0]
click at [1004, 85] on icon at bounding box center [1008, 82] width 14 height 14
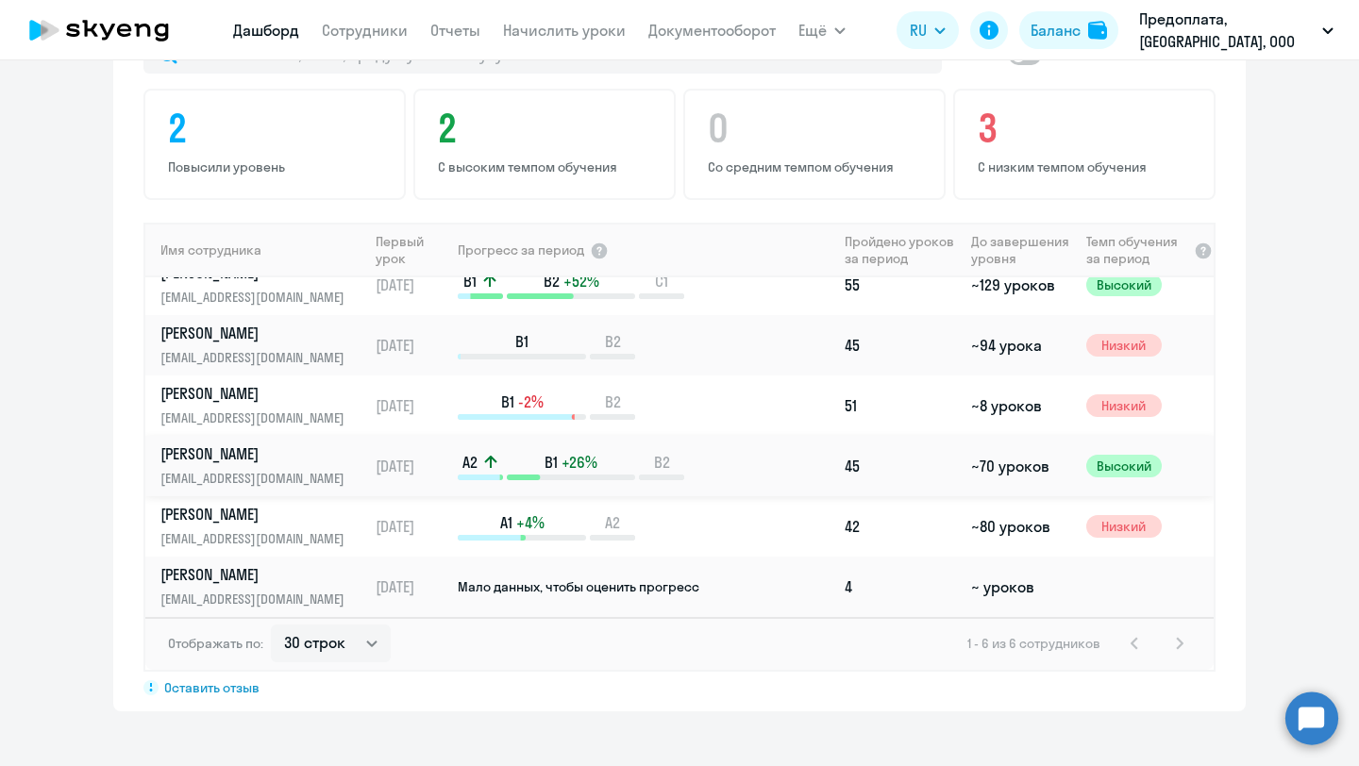
scroll to position [1202, 0]
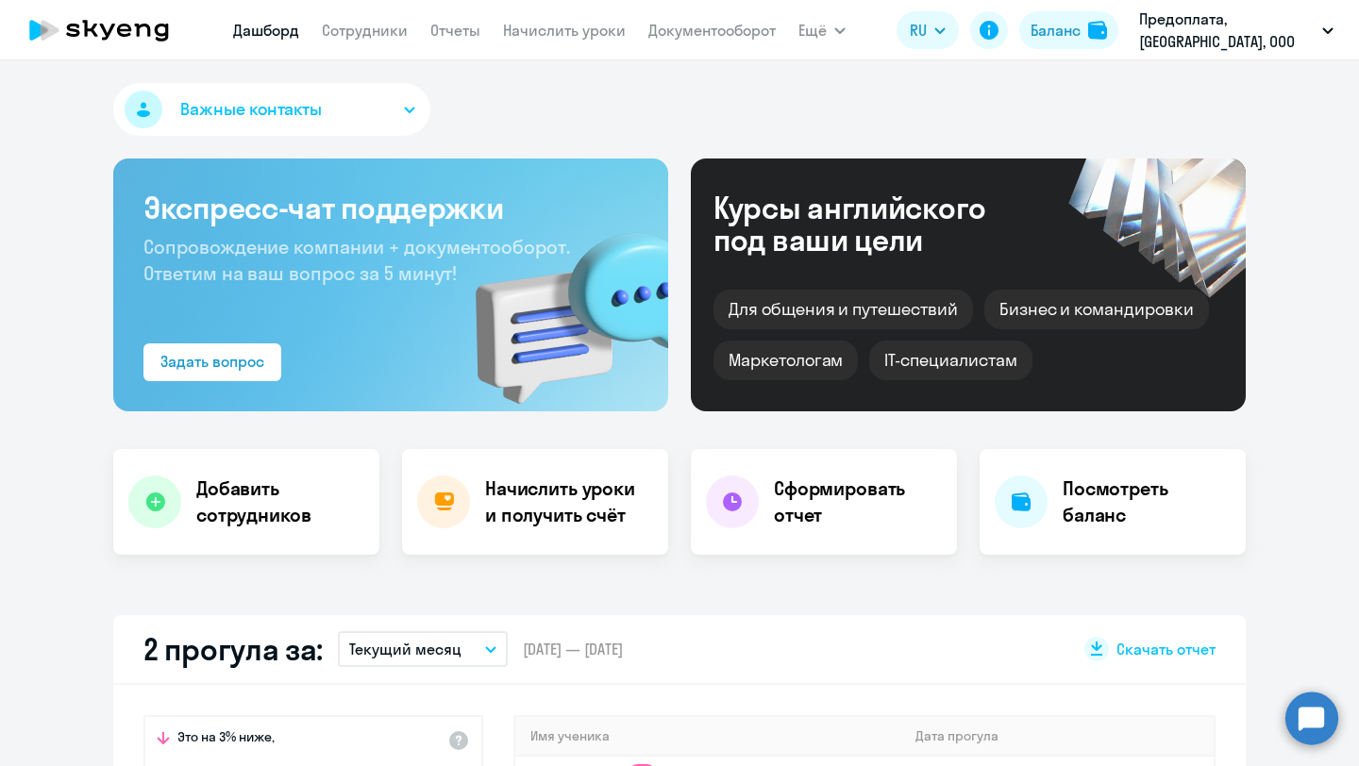
select select "30"
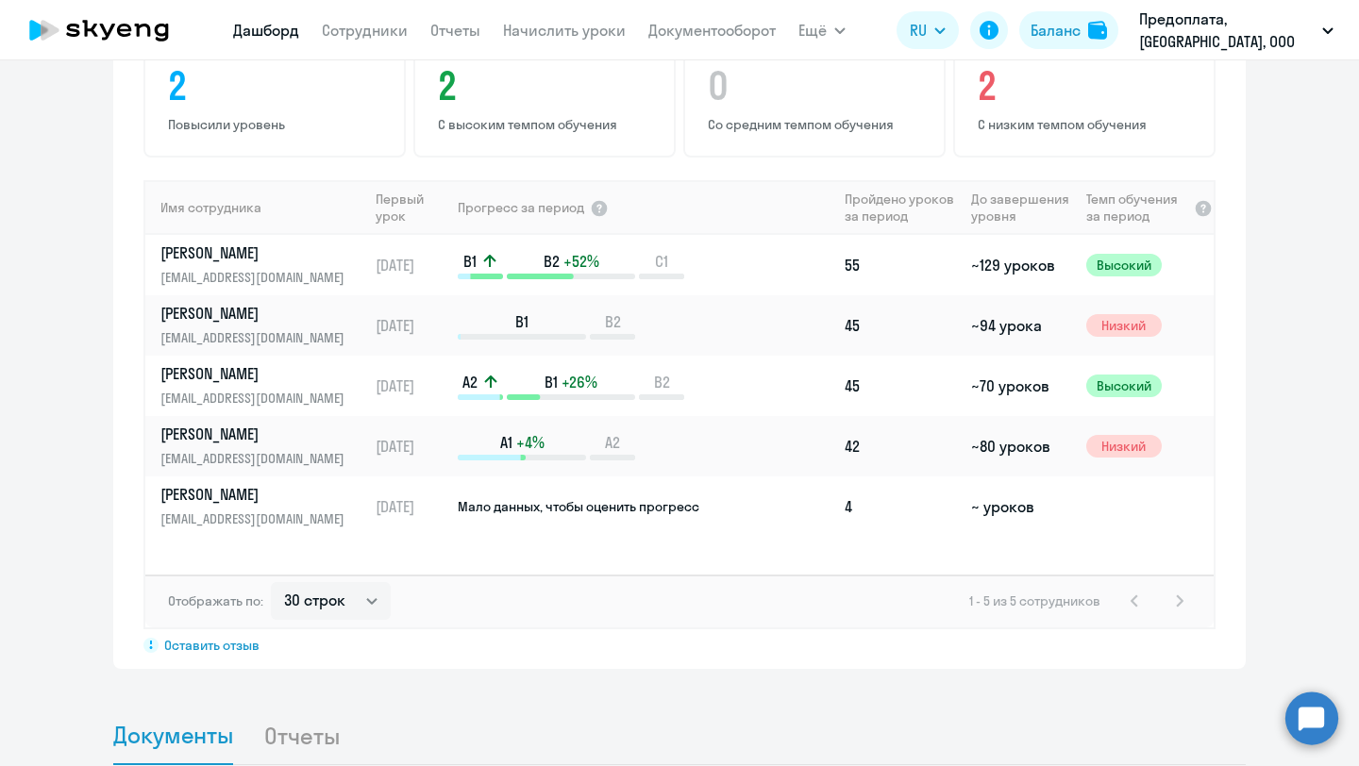
scroll to position [1290, 0]
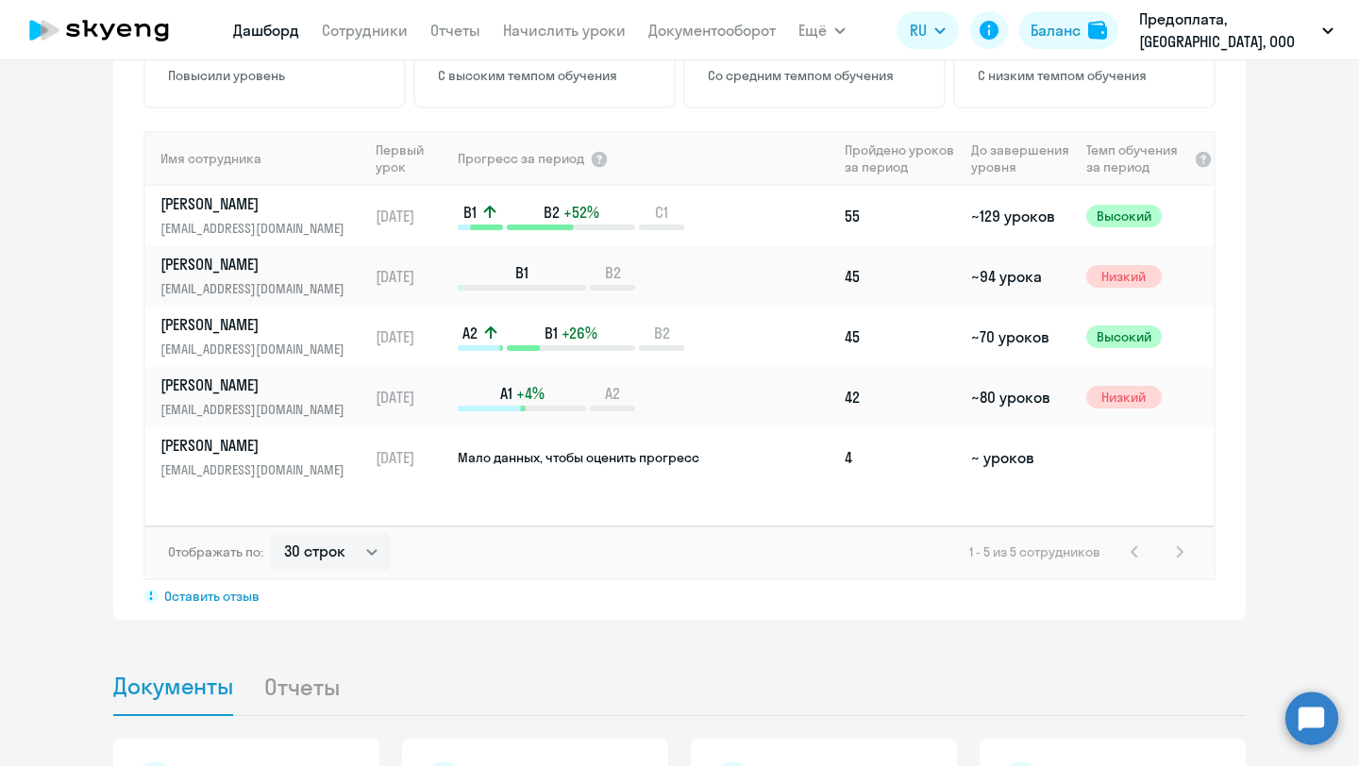
click at [1303, 709] on circle at bounding box center [1311, 718] width 53 height 53
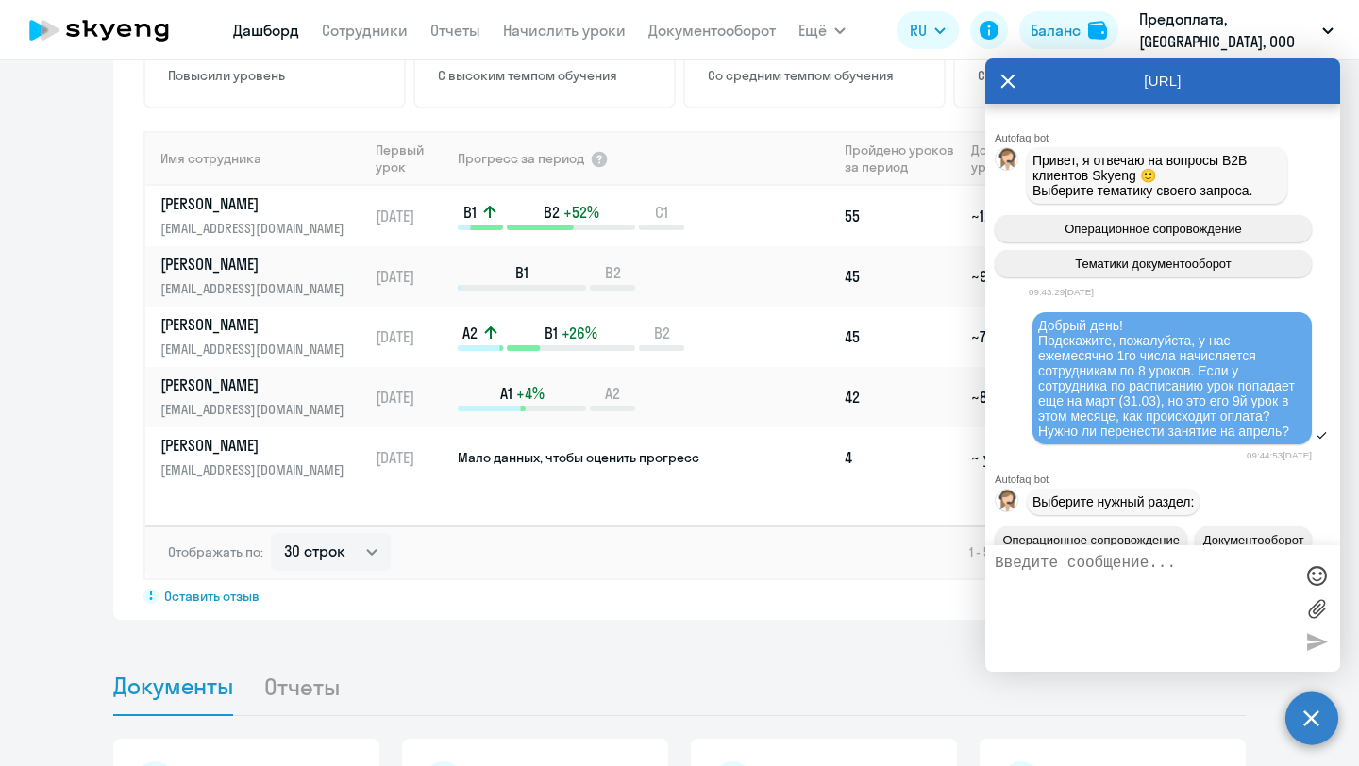
scroll to position [23840, 0]
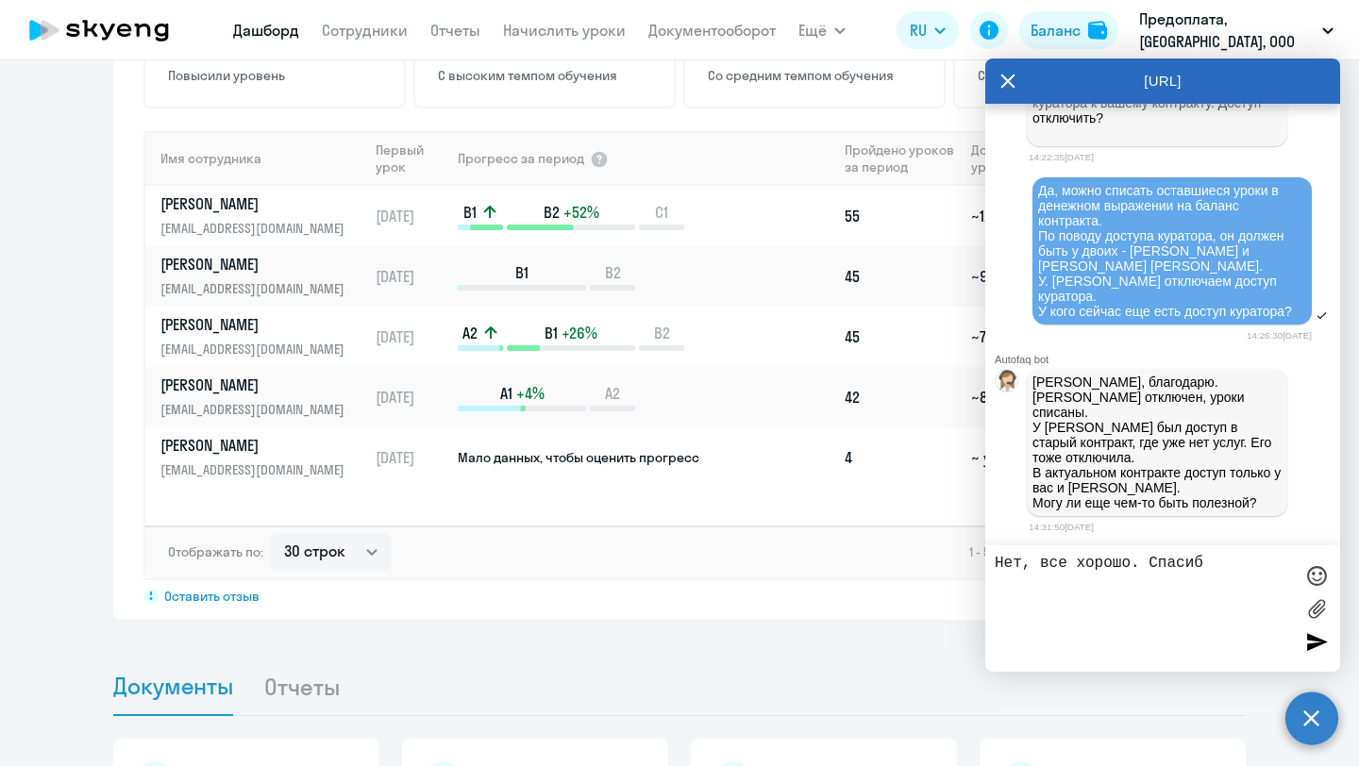
type textarea "Нет, все хорошо. Спасибо"
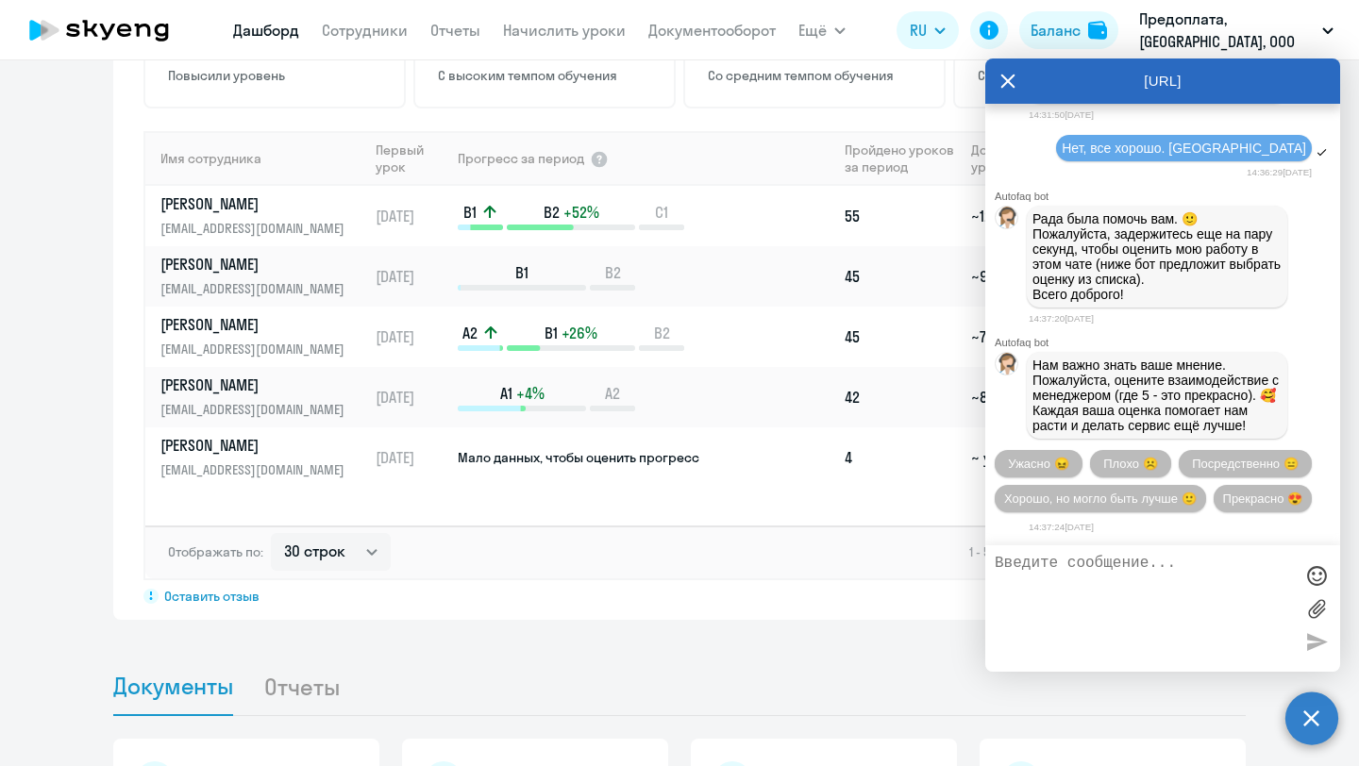
scroll to position [24292, 0]
click at [1259, 498] on span "Прекрасно 😍" at bounding box center [1262, 499] width 79 height 14
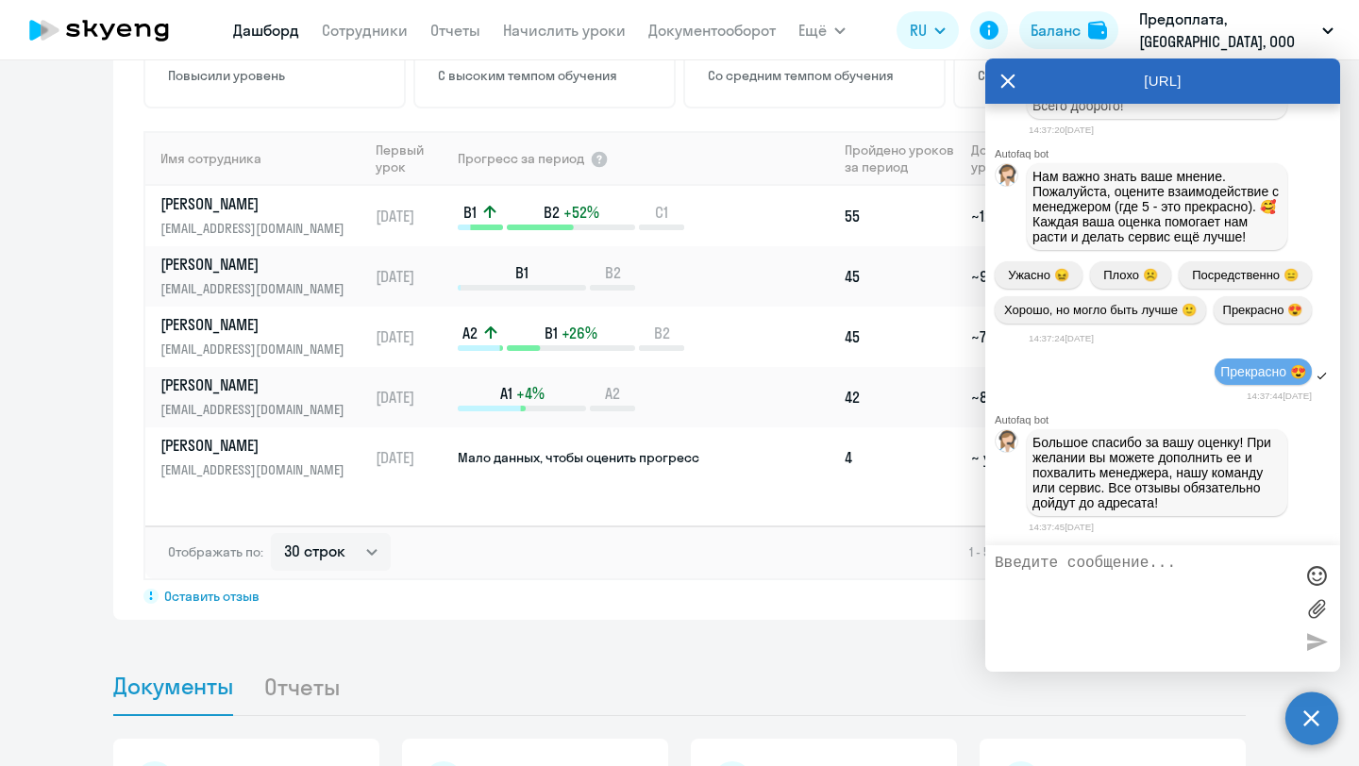
scroll to position [23924, 0]
click at [1008, 77] on icon at bounding box center [1007, 80] width 15 height 45
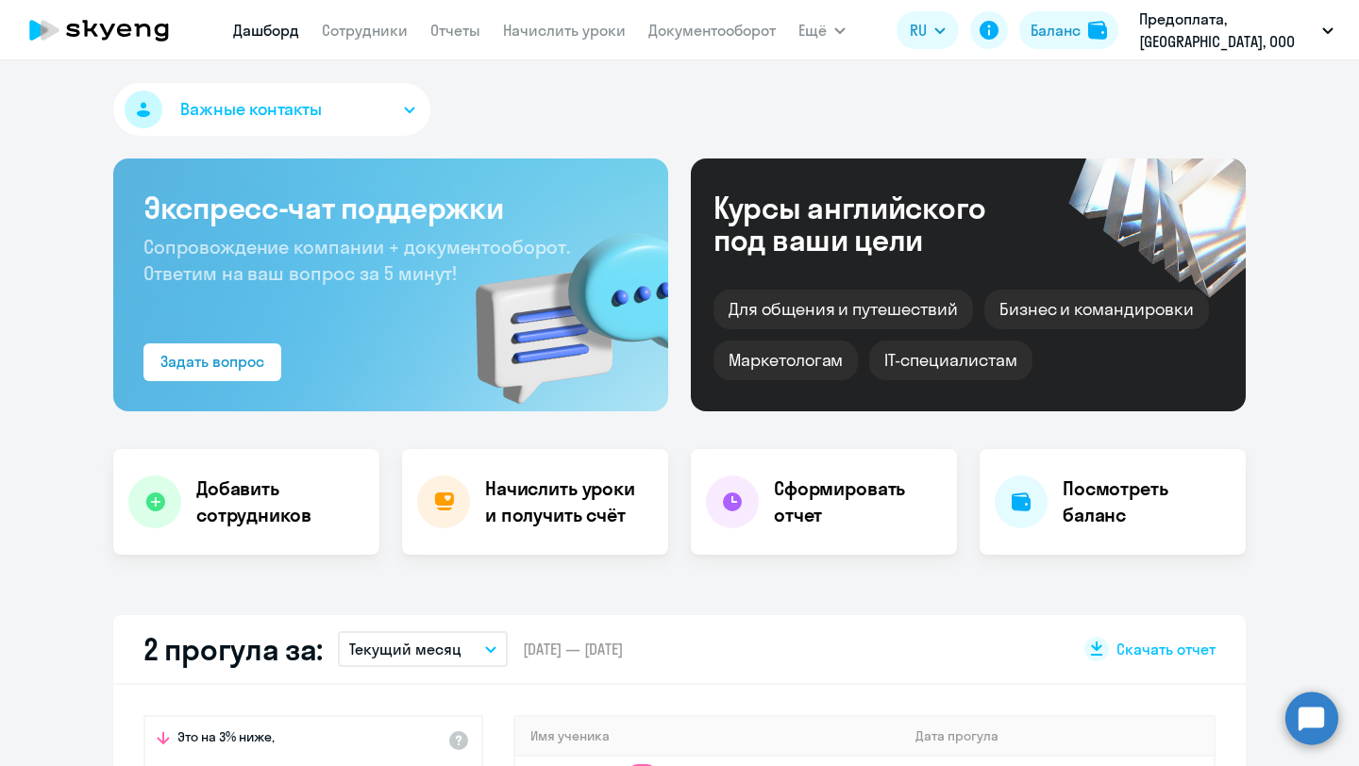
select select "30"
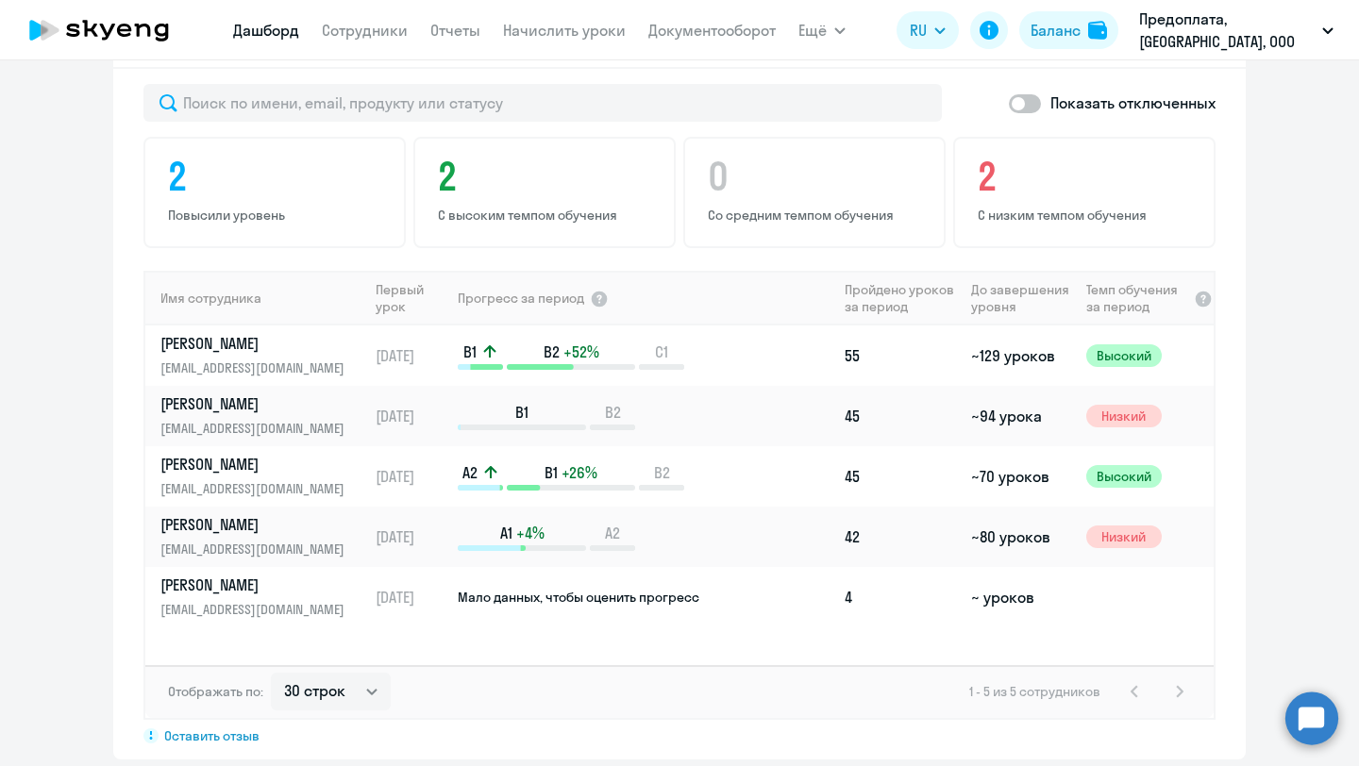
scroll to position [1157, 0]
